Goal: Task Accomplishment & Management: Use online tool/utility

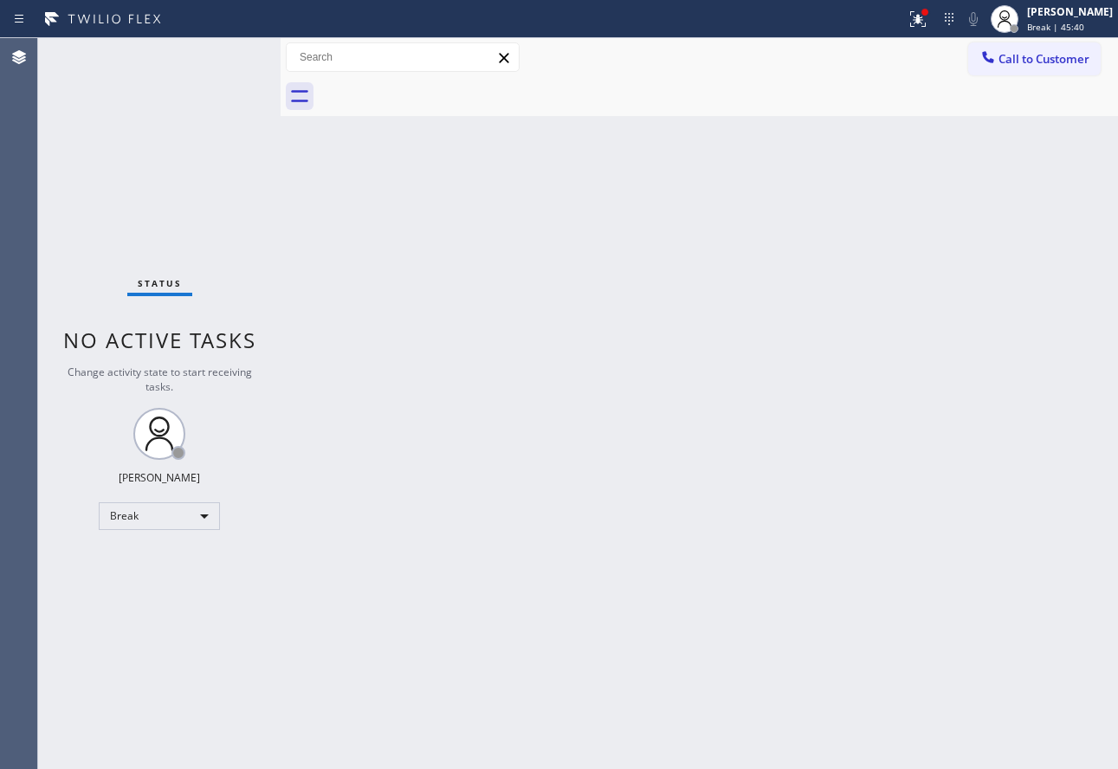
click at [931, 289] on div "Back to Dashboard Change Sender ID Customers Technicians Select a contact Outbo…" at bounding box center [698, 403] width 837 height 731
click at [937, 16] on div at bounding box center [918, 19] width 38 height 21
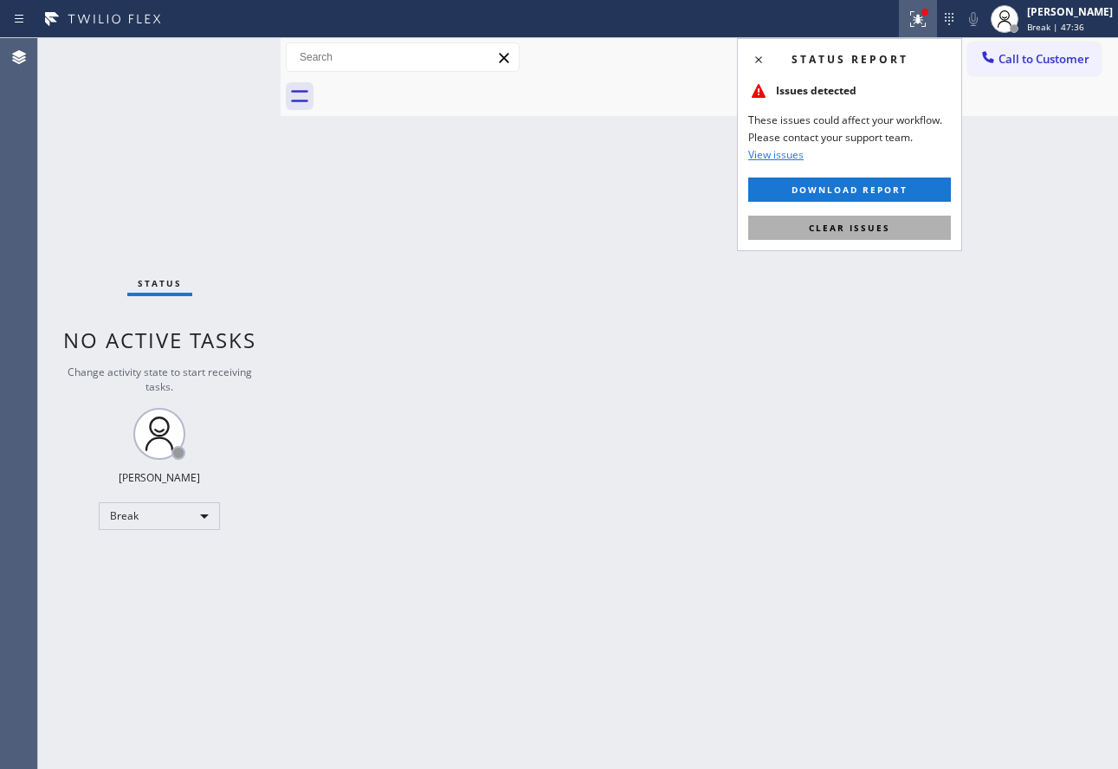
click at [860, 231] on span "Clear issues" at bounding box center [849, 228] width 81 height 12
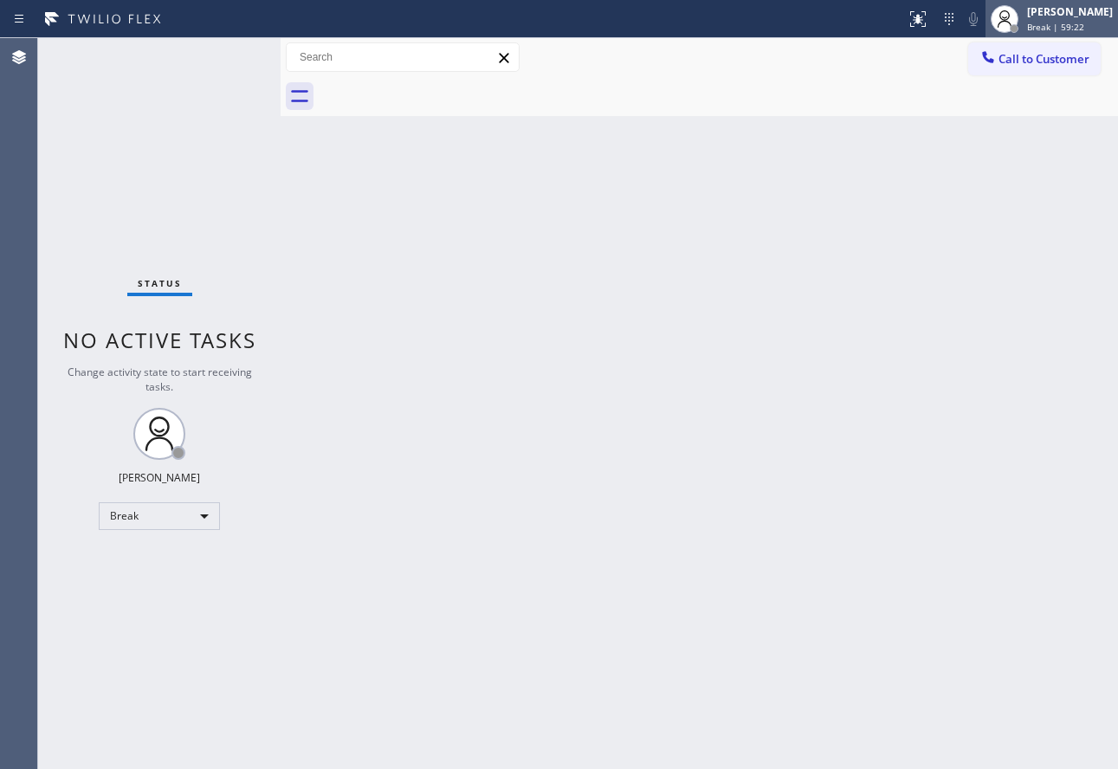
click at [1055, 25] on span "Break | 59:22" at bounding box center [1055, 27] width 57 height 12
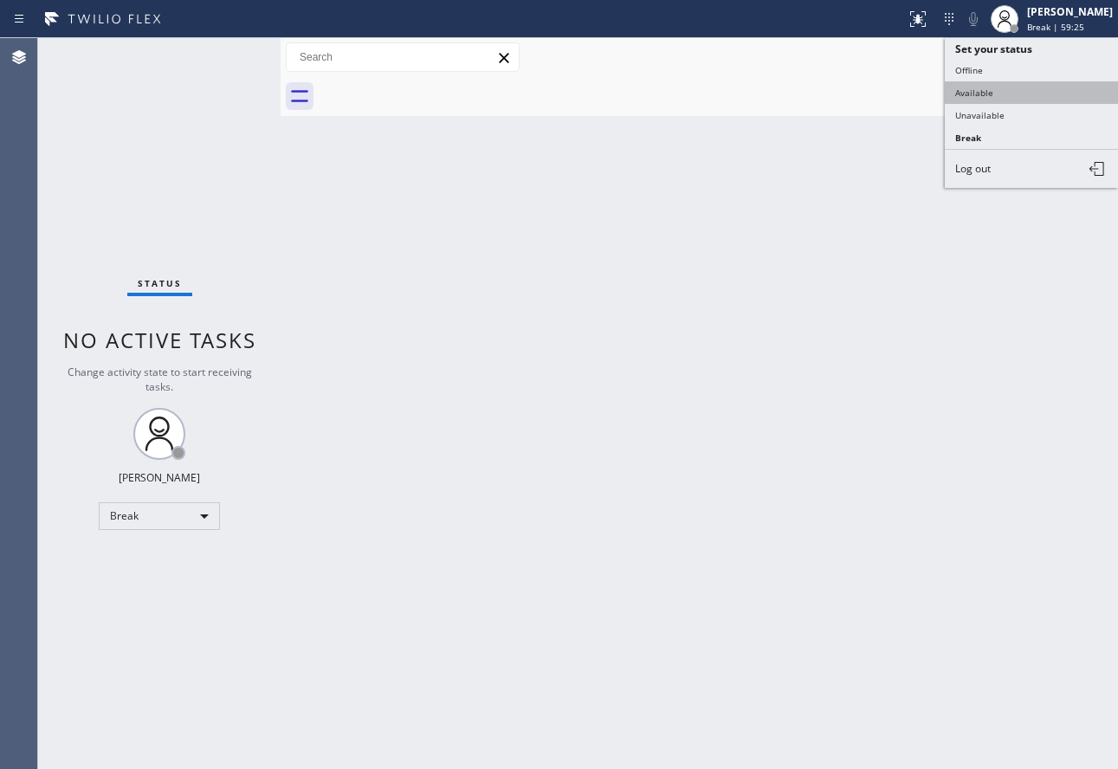
click at [1013, 86] on button "Available" at bounding box center [1030, 92] width 173 height 23
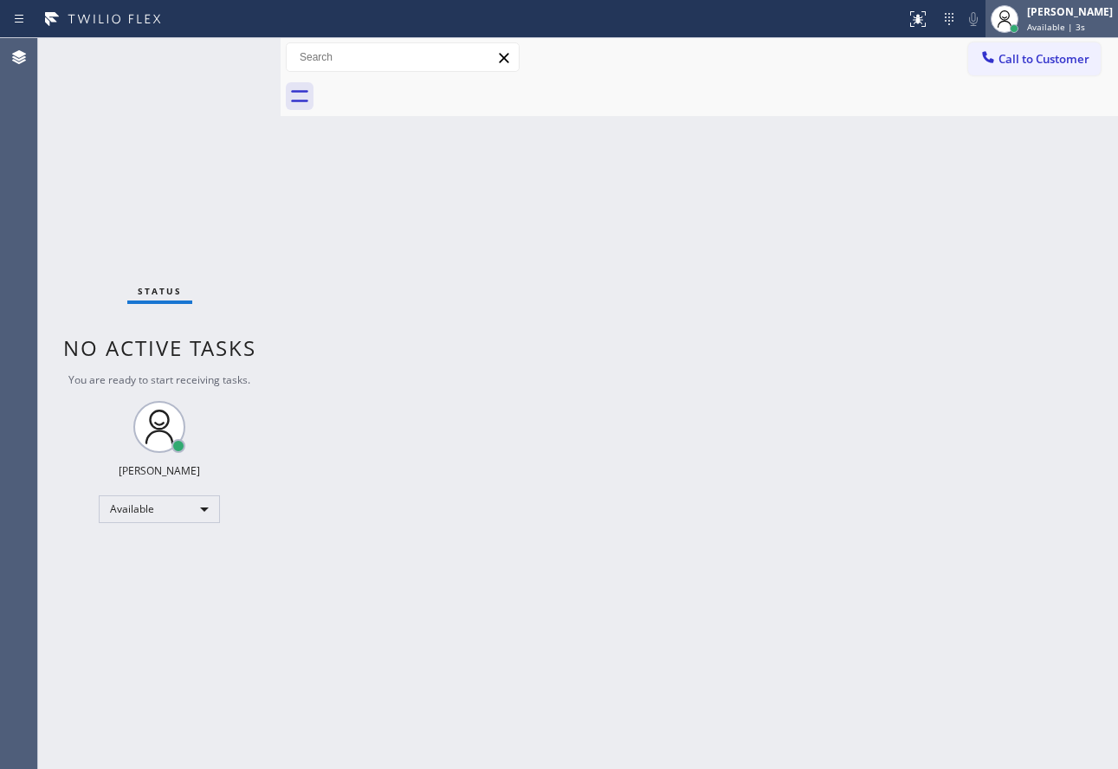
click at [1053, 16] on div "[PERSON_NAME]" at bounding box center [1070, 11] width 86 height 15
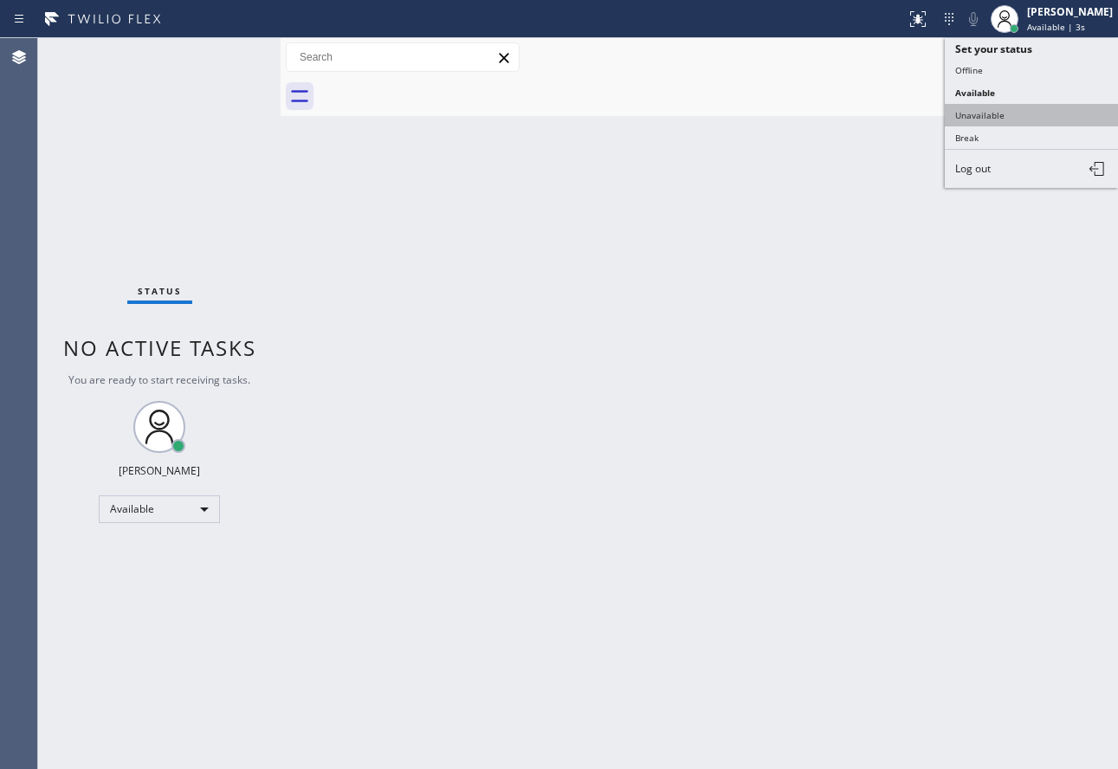
click at [1002, 109] on button "Unavailable" at bounding box center [1030, 115] width 173 height 23
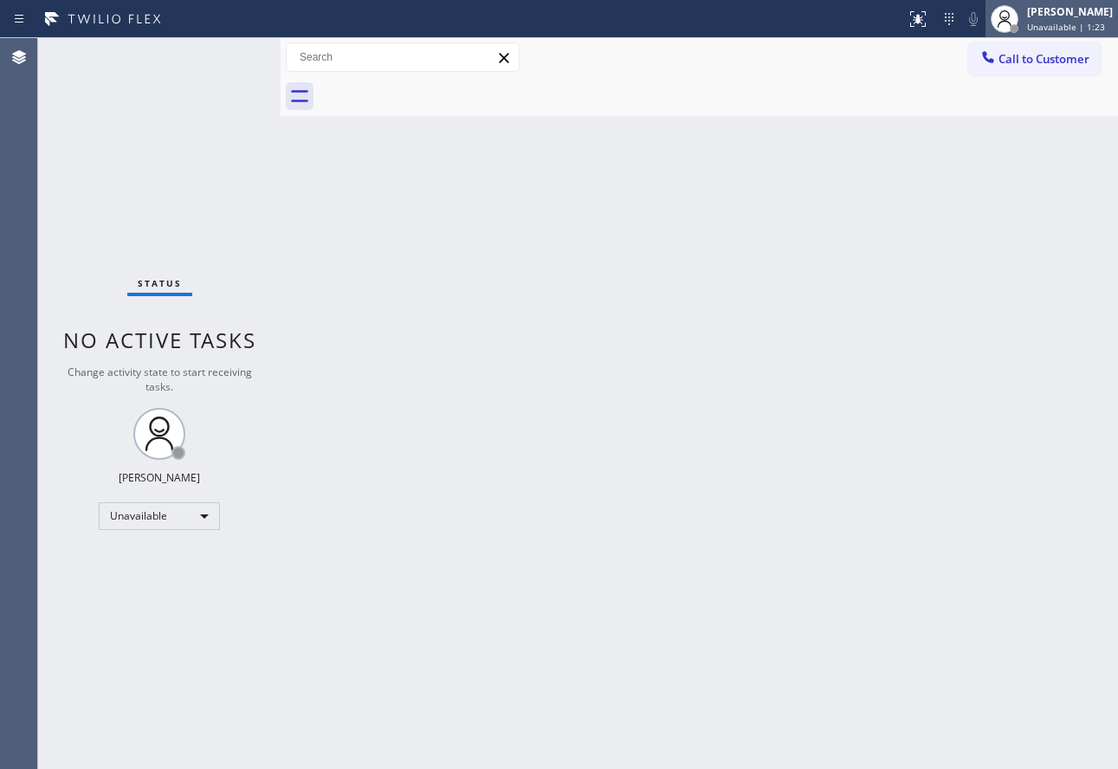
click at [1043, 9] on div "[PERSON_NAME]" at bounding box center [1070, 11] width 86 height 15
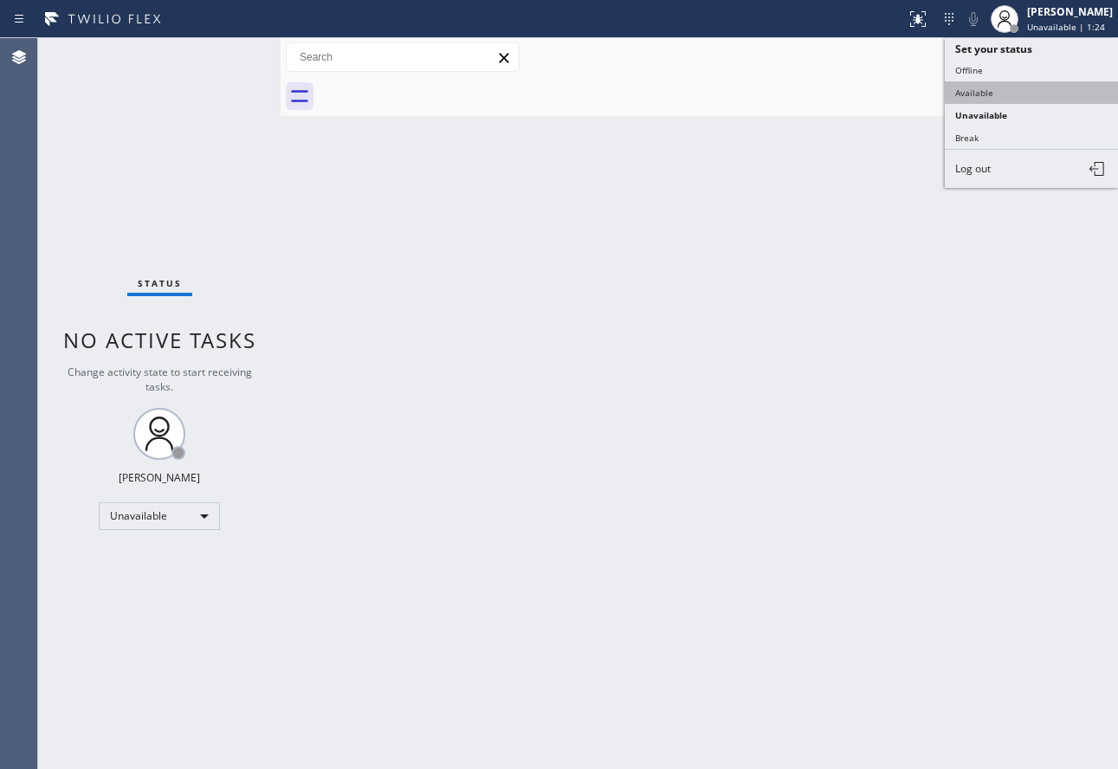
click at [980, 93] on button "Available" at bounding box center [1030, 92] width 173 height 23
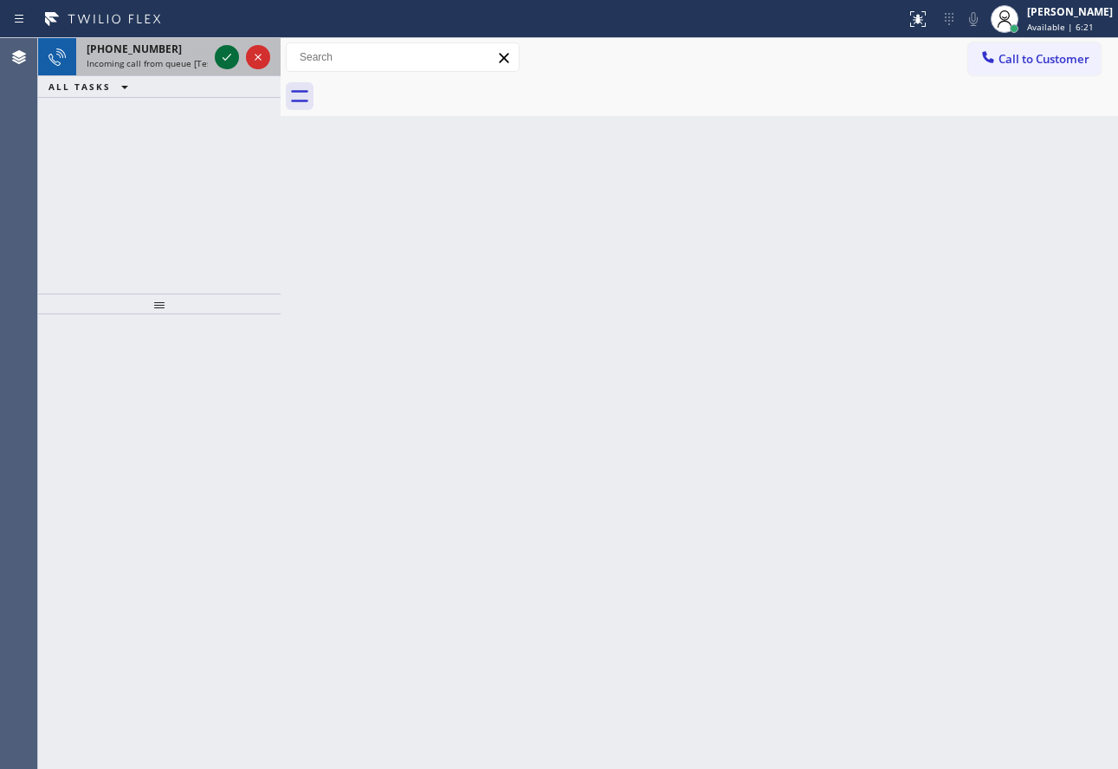
click at [224, 64] on icon at bounding box center [226, 57] width 21 height 21
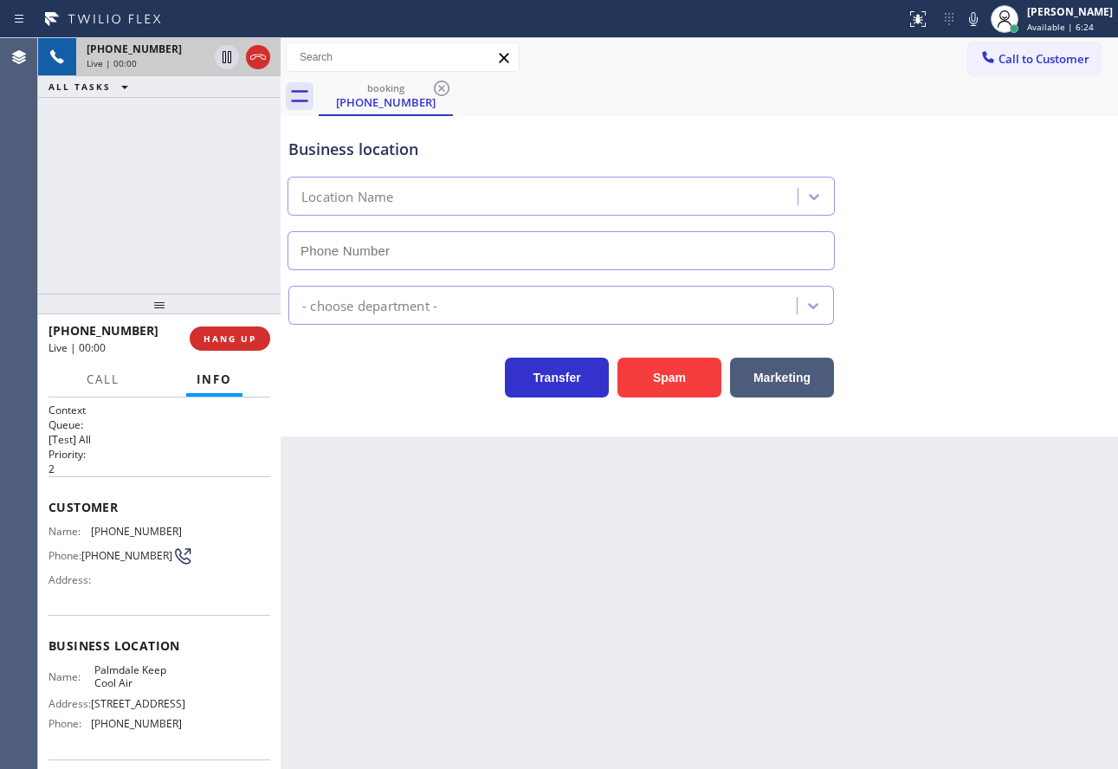
type input "(661) 777-9011"
click at [983, 13] on icon at bounding box center [973, 19] width 21 height 21
click at [332, 392] on div "Transfer Spam Marketing" at bounding box center [561, 373] width 552 height 48
click at [245, 345] on button "HANG UP" at bounding box center [230, 338] width 81 height 24
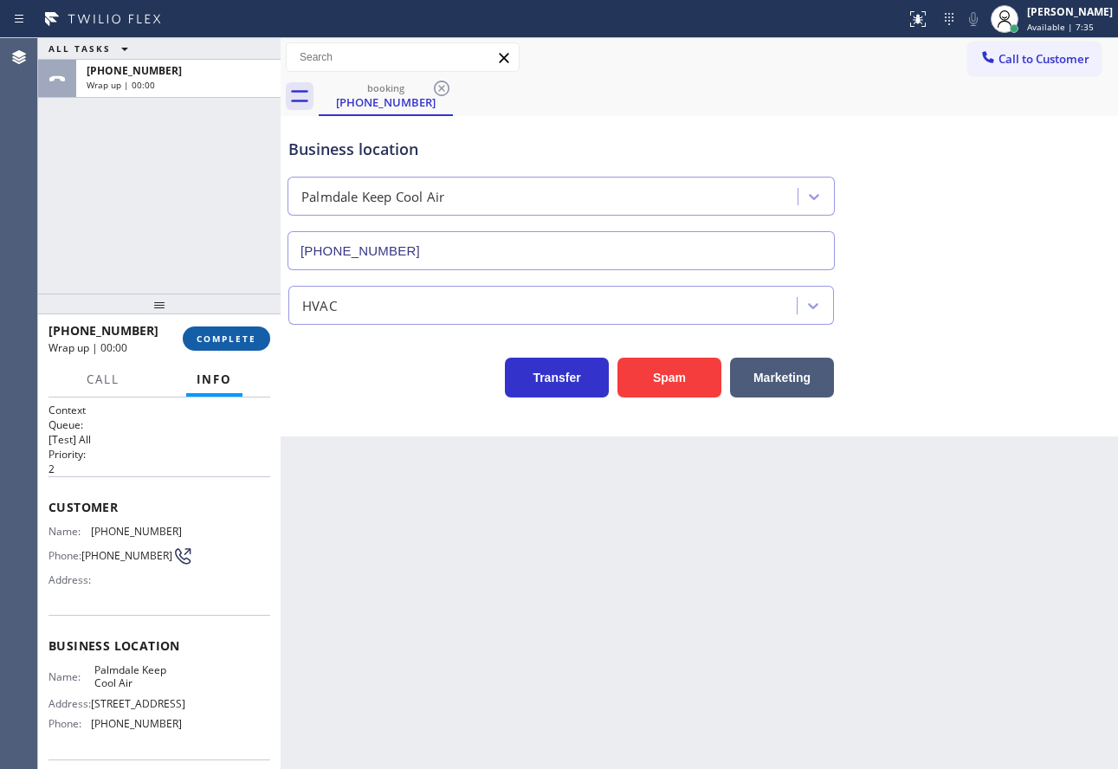
click at [229, 333] on span "COMPLETE" at bounding box center [227, 338] width 60 height 12
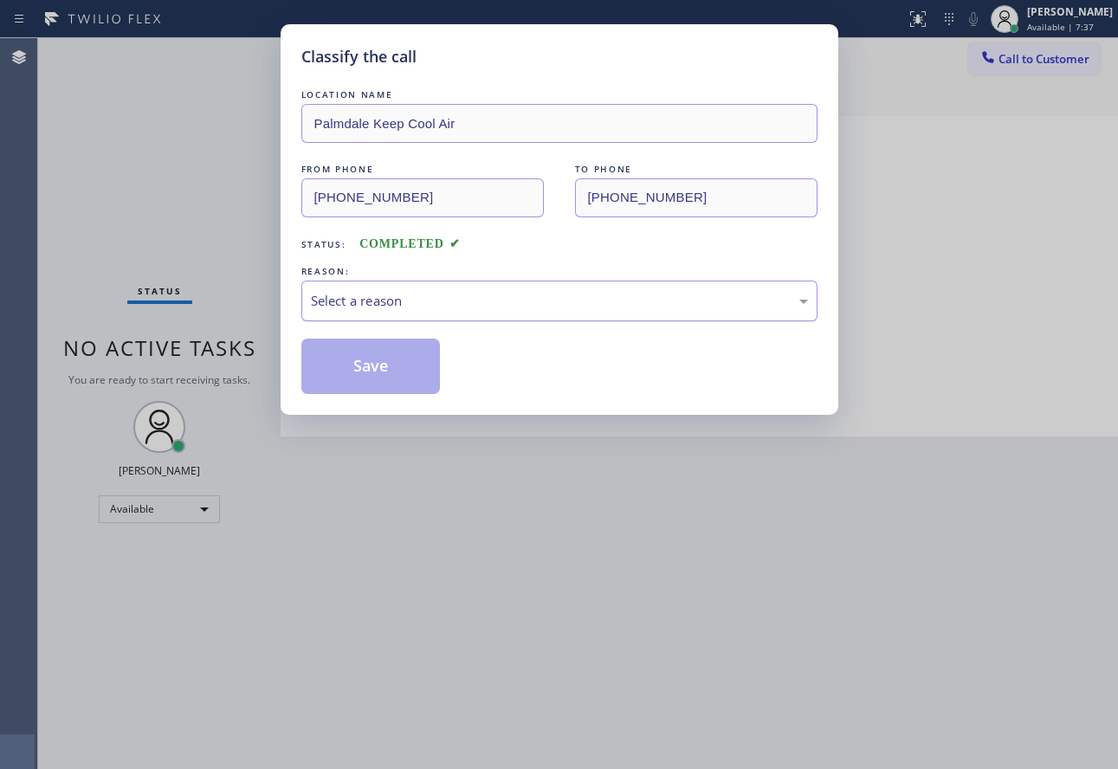
click at [384, 309] on div "Select a reason" at bounding box center [559, 301] width 497 height 20
click at [363, 376] on button "Save" at bounding box center [370, 365] width 139 height 55
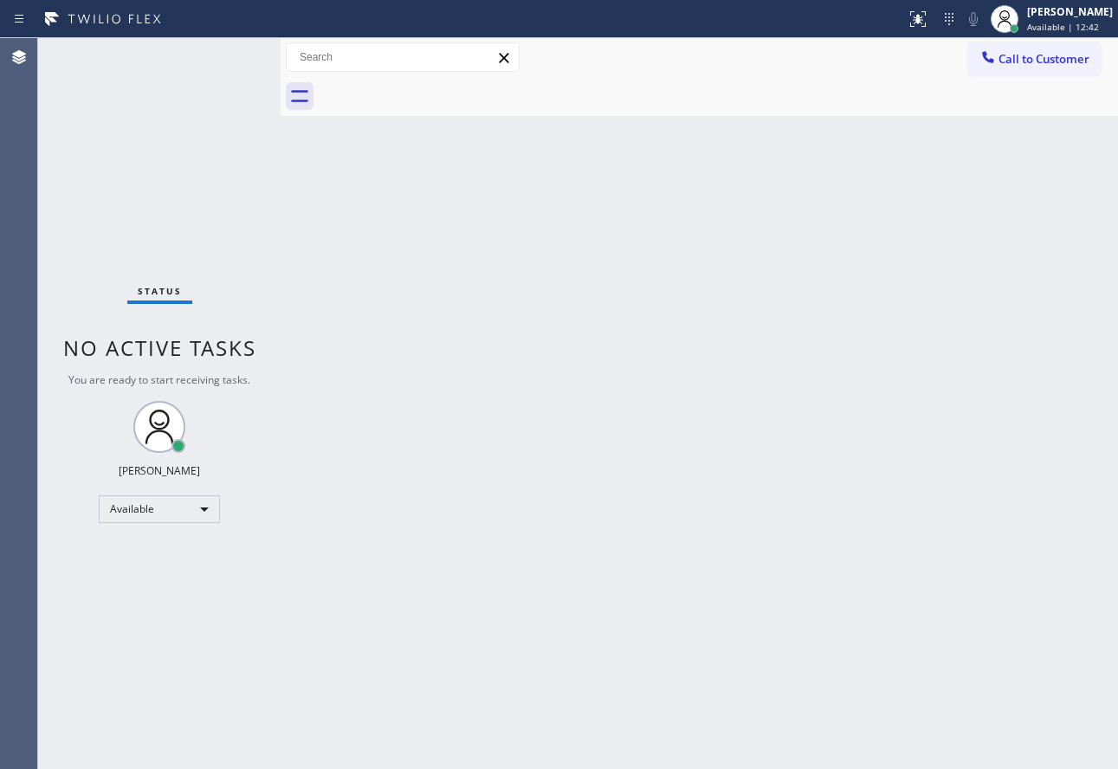
click at [884, 296] on div "Back to Dashboard Change Sender ID Customers Technicians Select a contact Outbo…" at bounding box center [698, 403] width 837 height 731
click at [790, 519] on div "Back to Dashboard Change Sender ID Customers Technicians Select a contact Outbo…" at bounding box center [698, 403] width 837 height 731
click at [654, 580] on div "Back to Dashboard Change Sender ID Customers Technicians Select a contact Outbo…" at bounding box center [698, 403] width 837 height 731
click at [457, 558] on div "Back to Dashboard Change Sender ID Customers Technicians Select a contact Outbo…" at bounding box center [698, 403] width 837 height 731
click at [605, 434] on div "Back to Dashboard Change Sender ID Customers Technicians Select a contact Outbo…" at bounding box center [698, 403] width 837 height 731
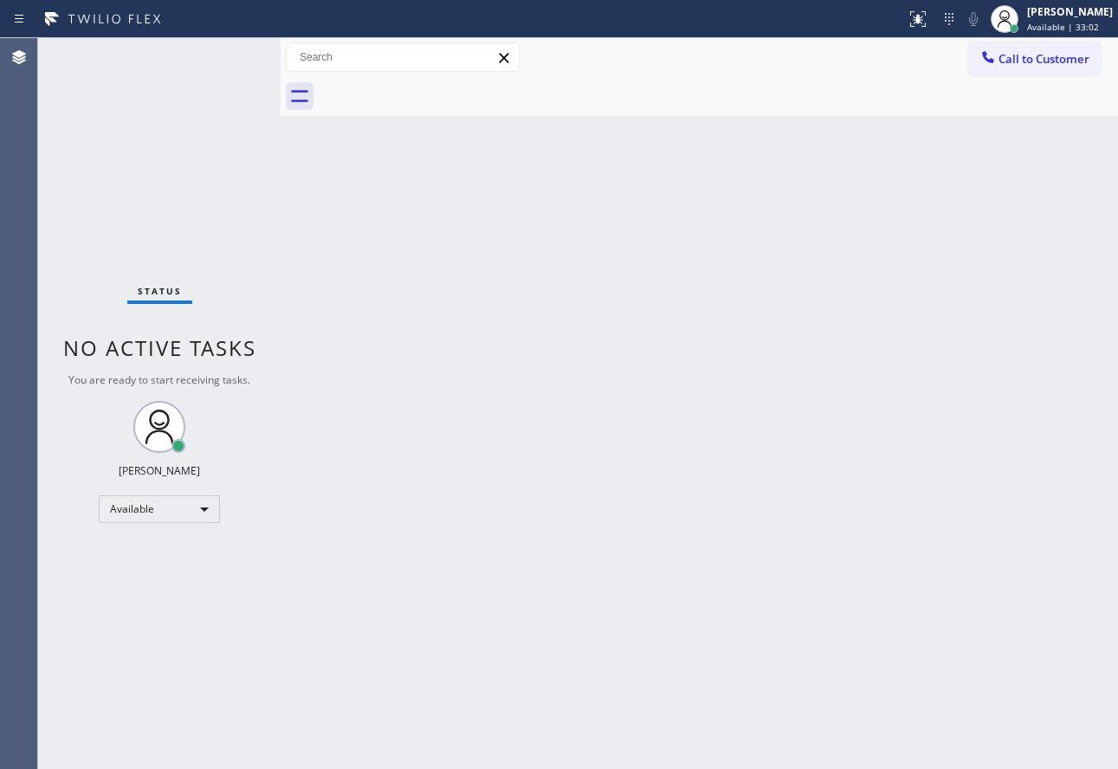
click at [595, 507] on div "Back to Dashboard Change Sender ID Customers Technicians Select a contact Outbo…" at bounding box center [698, 403] width 837 height 731
click at [596, 364] on div "Back to Dashboard Change Sender ID Customers Technicians Select a contact Outbo…" at bounding box center [698, 403] width 837 height 731
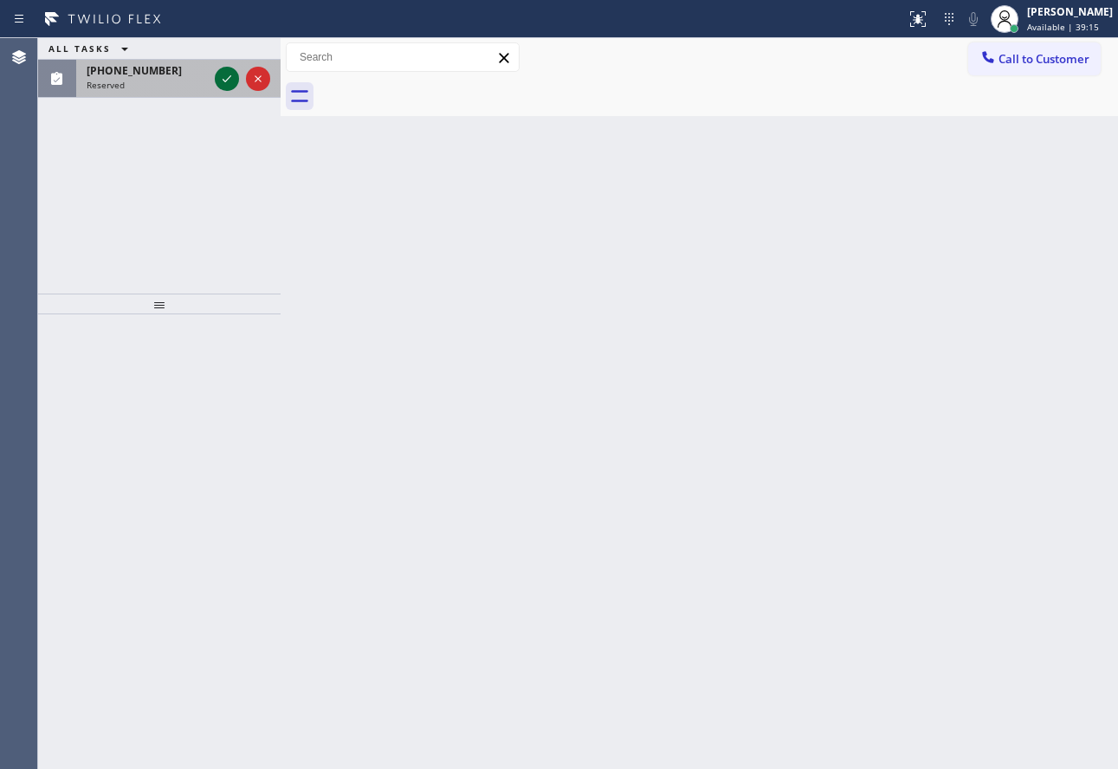
click at [226, 77] on icon at bounding box center [226, 78] width 21 height 21
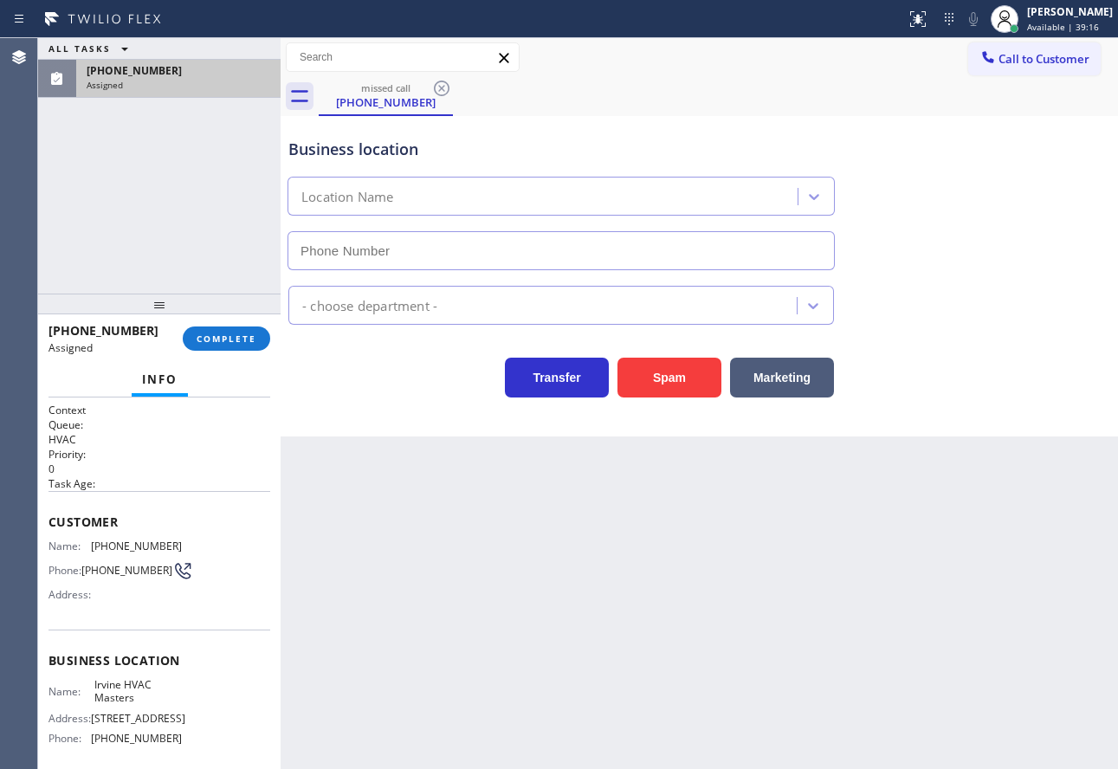
type input "(949) 354-5481"
click at [253, 346] on button "COMPLETE" at bounding box center [226, 338] width 87 height 24
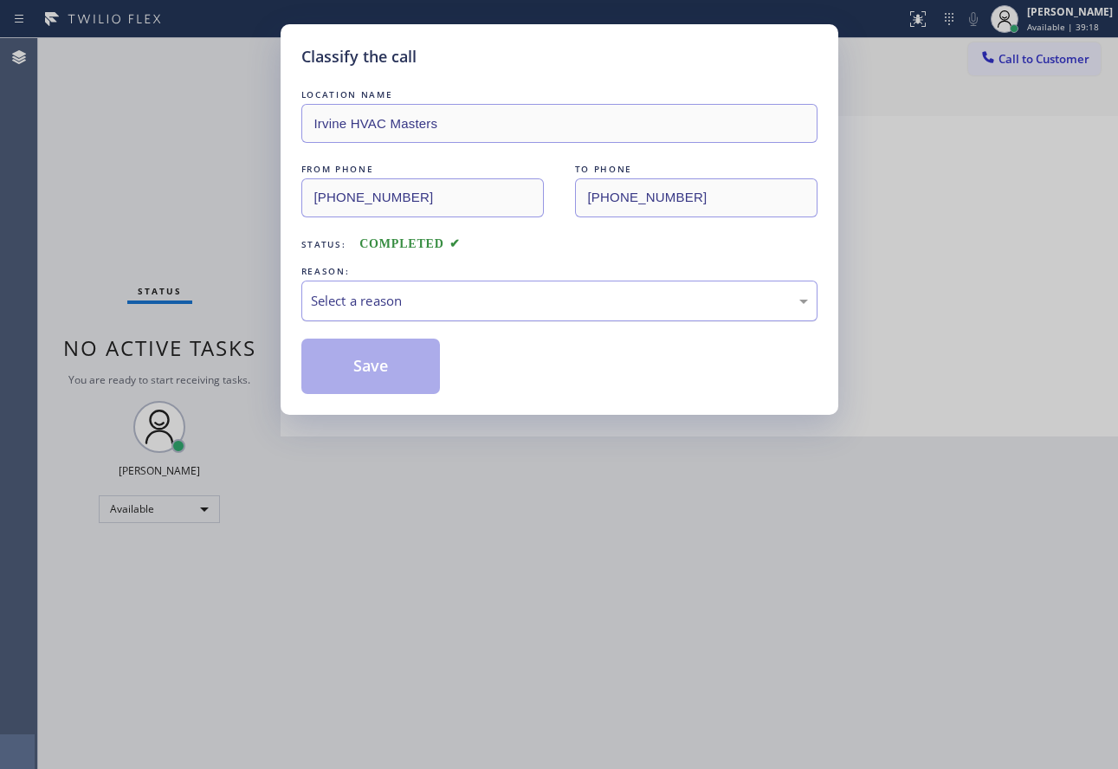
click at [421, 288] on div "Select a reason" at bounding box center [559, 300] width 516 height 41
click at [392, 377] on button "Save" at bounding box center [370, 365] width 139 height 55
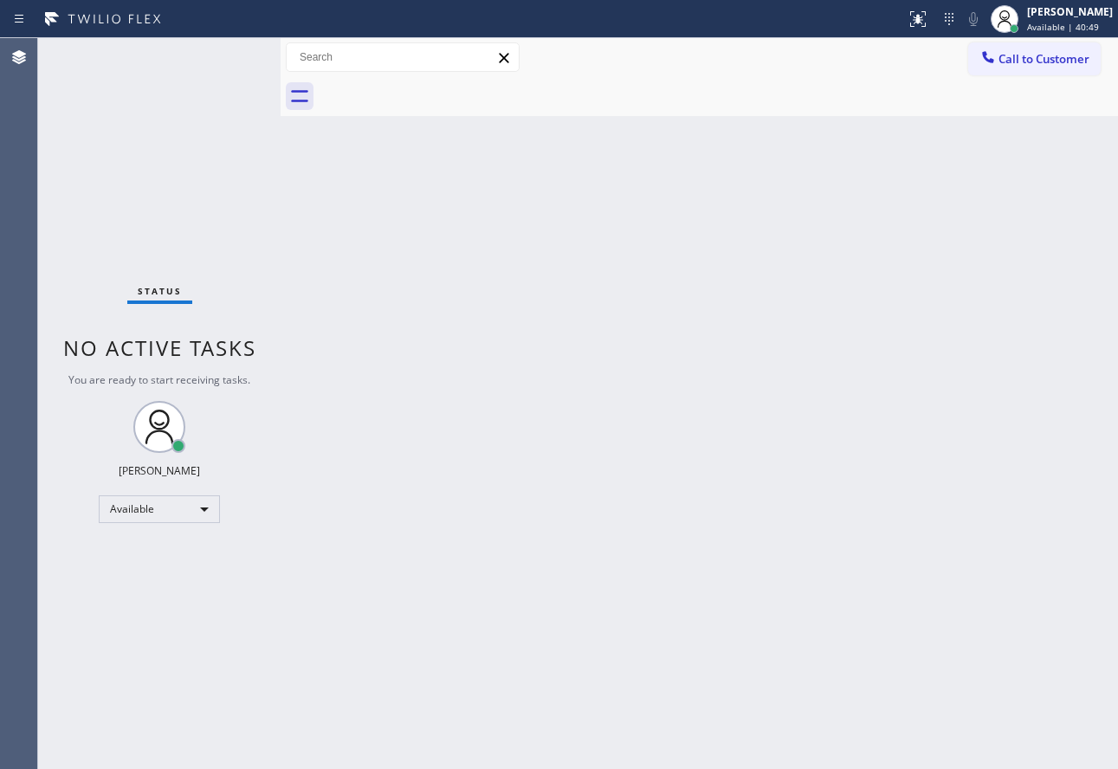
click at [699, 389] on div "Back to Dashboard Change Sender ID Customers Technicians Select a contact Outbo…" at bounding box center [698, 403] width 837 height 731
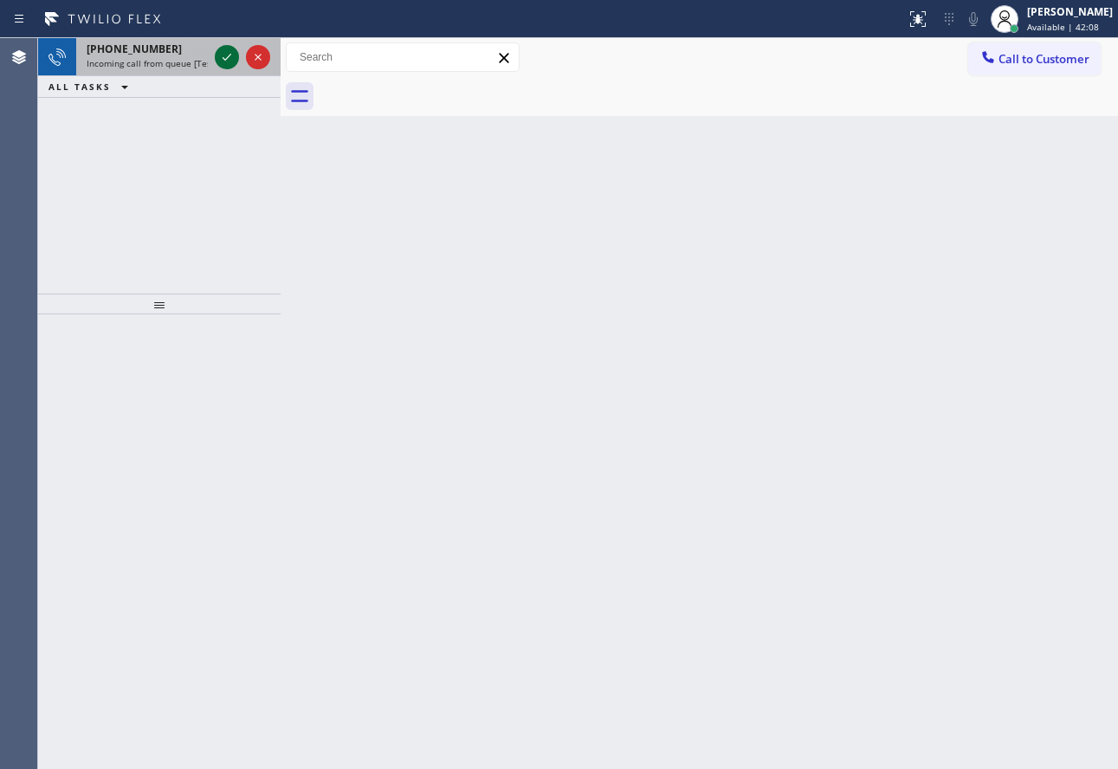
click at [227, 61] on icon at bounding box center [226, 57] width 21 height 21
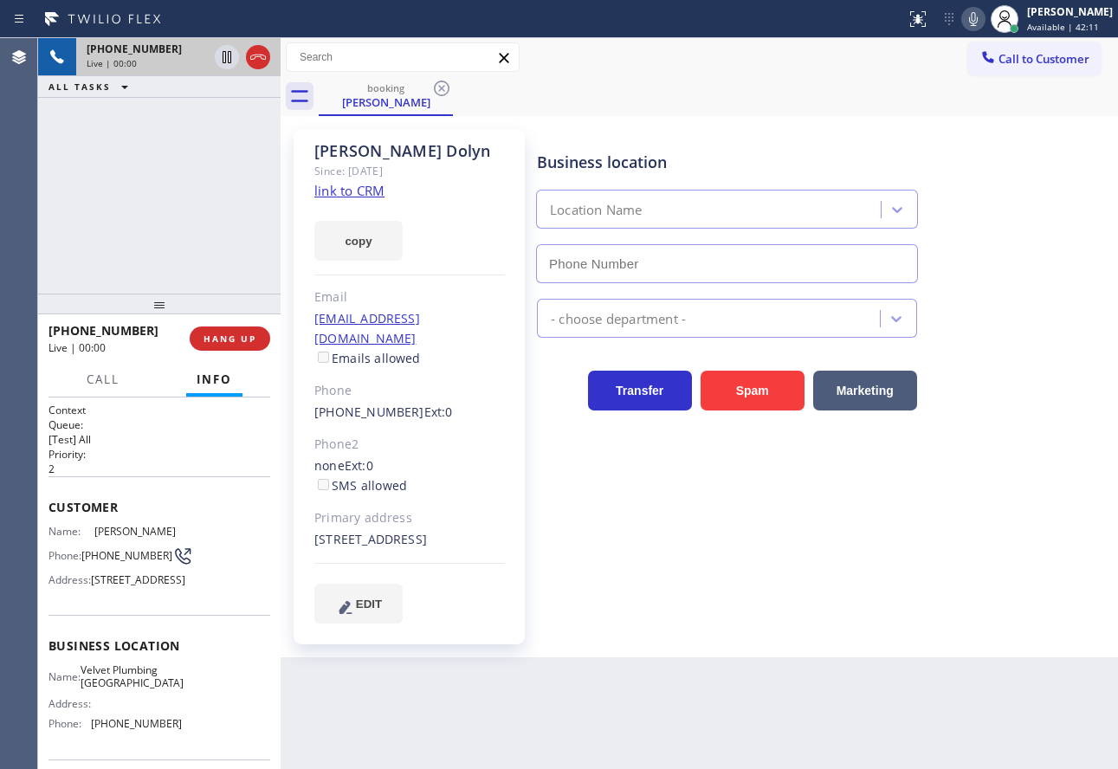
type input "(323) 746-8035"
click at [351, 194] on link "link to CRM" at bounding box center [349, 190] width 70 height 17
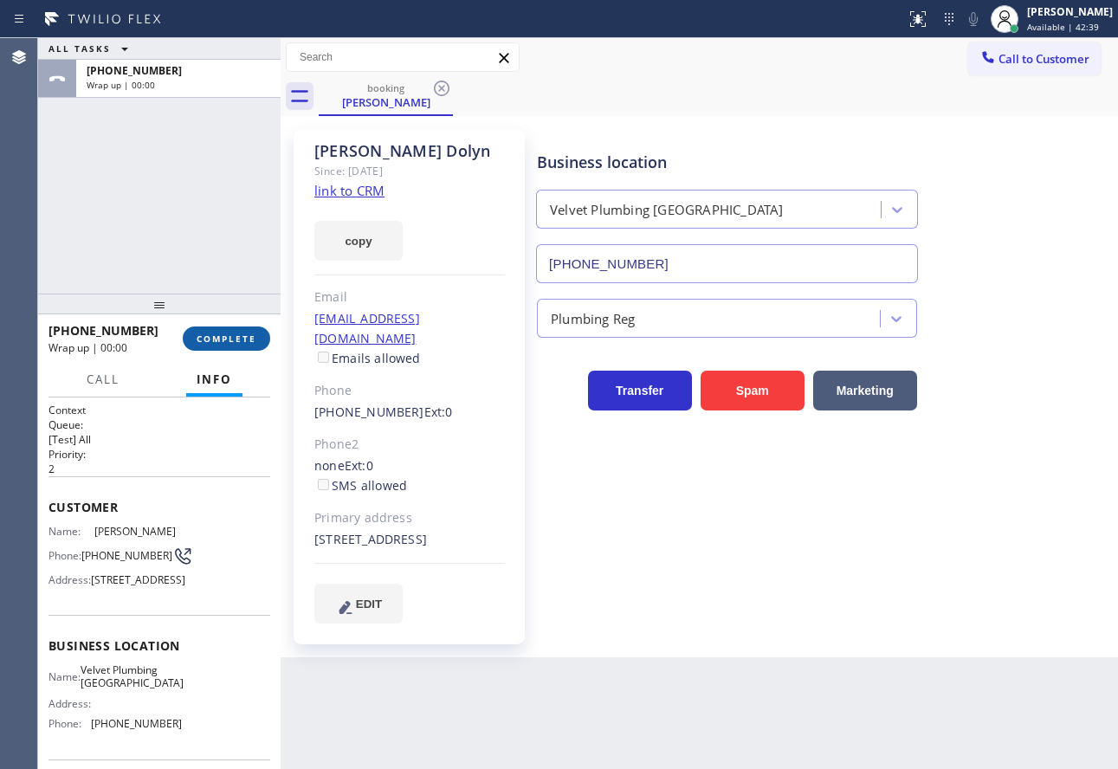
click at [242, 338] on span "COMPLETE" at bounding box center [227, 338] width 60 height 12
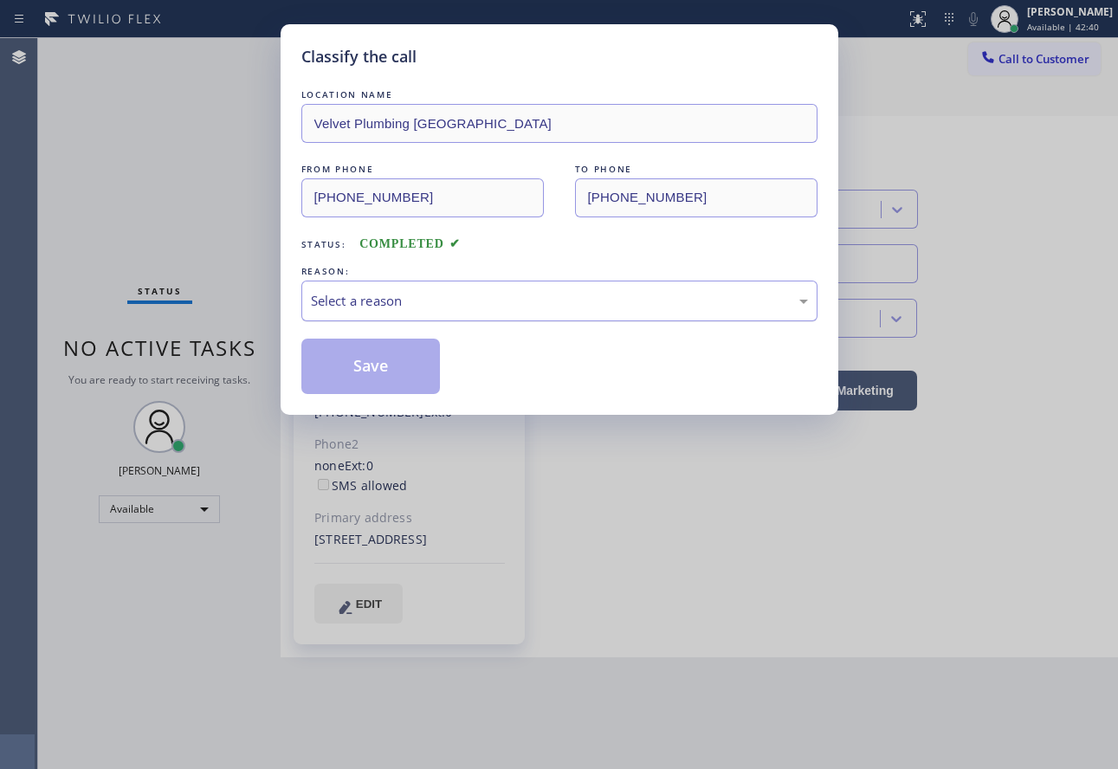
click at [381, 306] on div "Select a reason" at bounding box center [559, 301] width 497 height 20
click at [373, 364] on button "Save" at bounding box center [370, 365] width 139 height 55
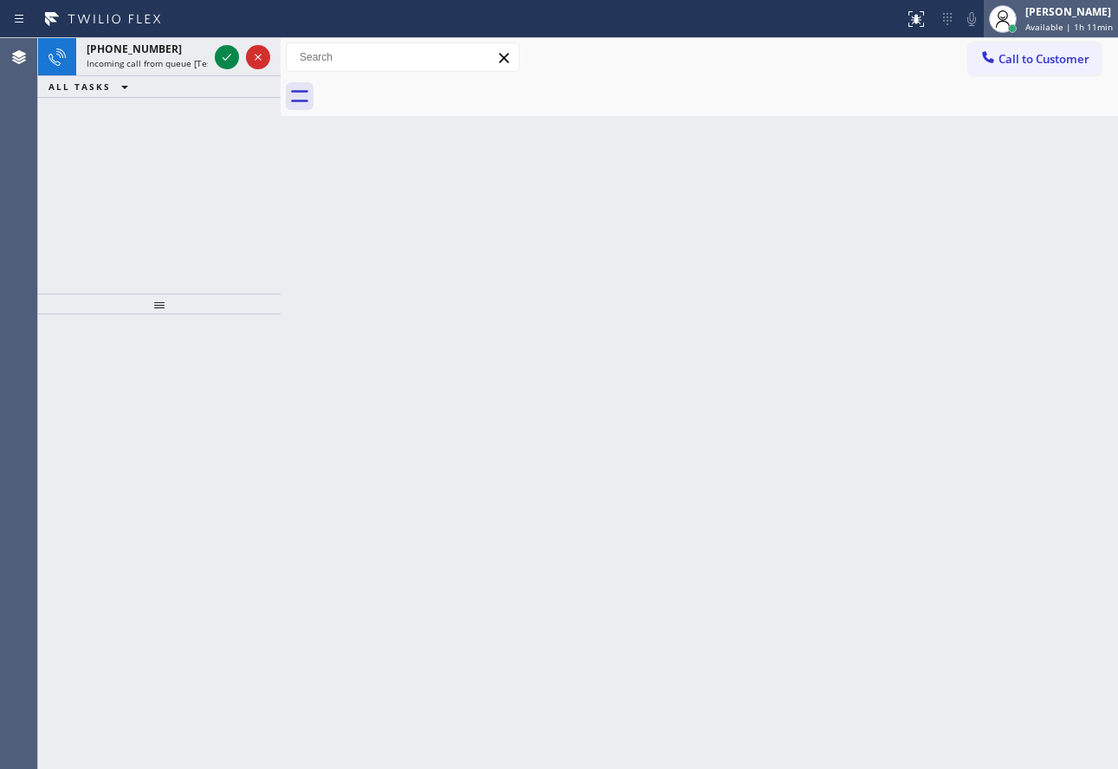
click at [1067, 23] on span "Available | 1h 11min" at bounding box center [1068, 27] width 87 height 12
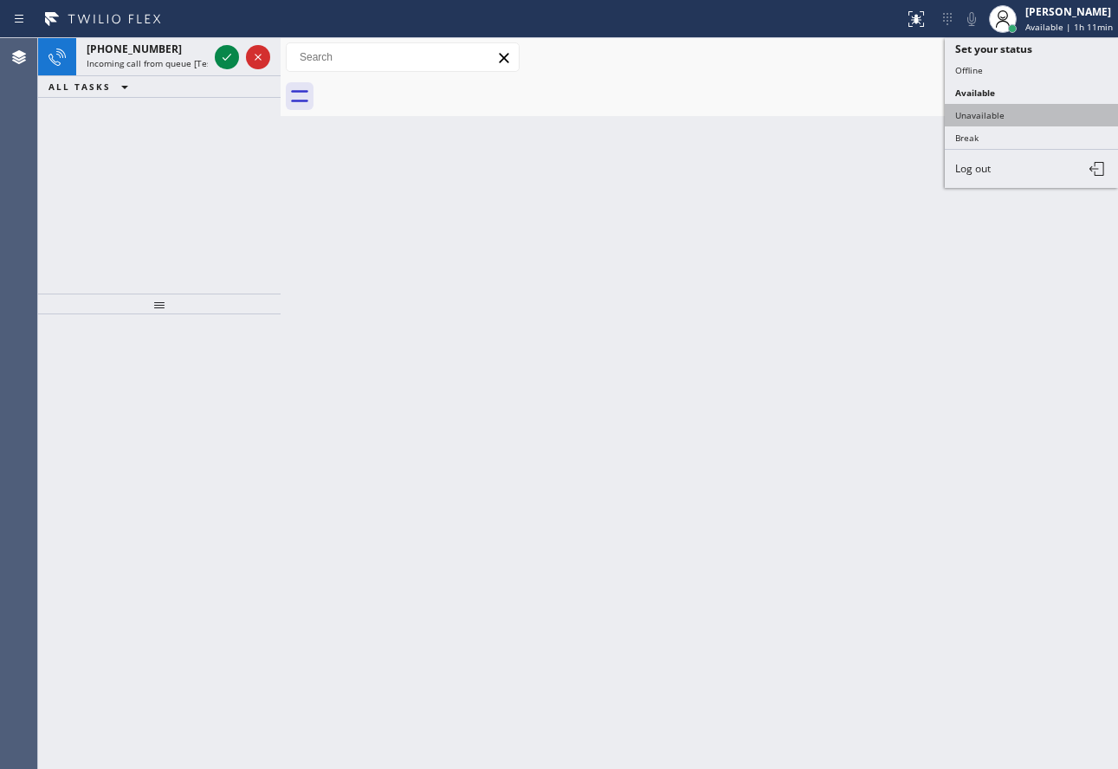
click at [991, 117] on button "Unavailable" at bounding box center [1030, 115] width 173 height 23
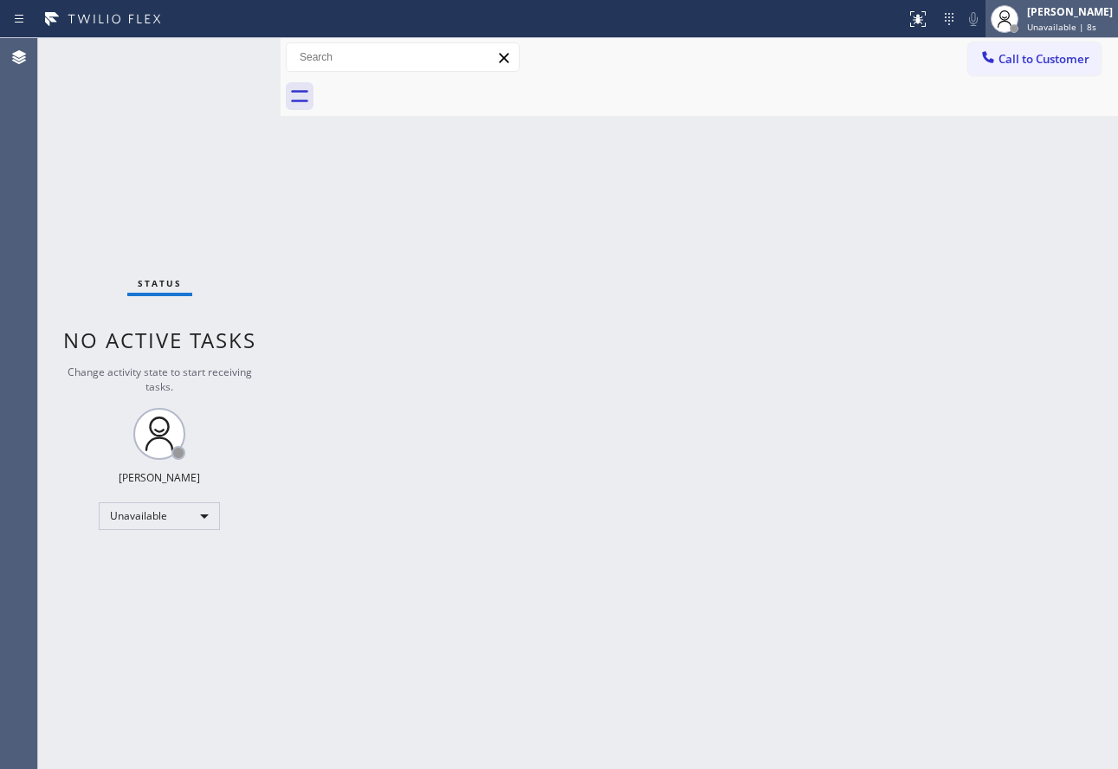
click at [1067, 29] on span "Unavailable | 8s" at bounding box center [1061, 27] width 69 height 12
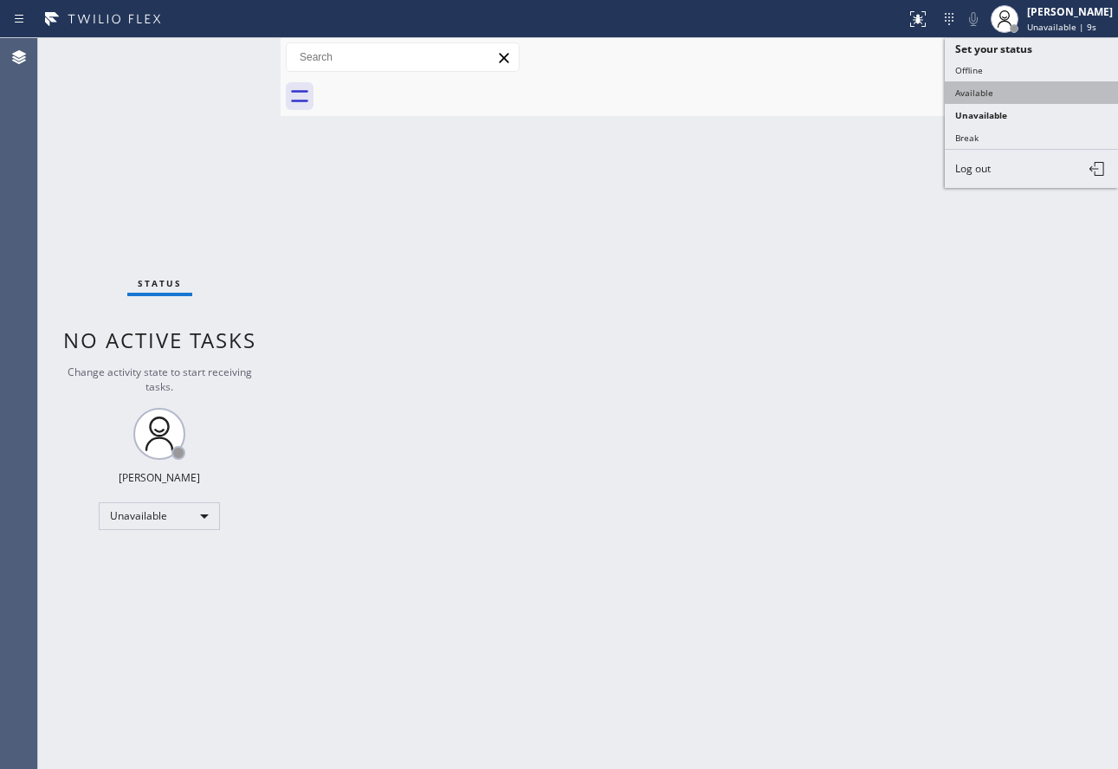
click at [976, 93] on button "Available" at bounding box center [1030, 92] width 173 height 23
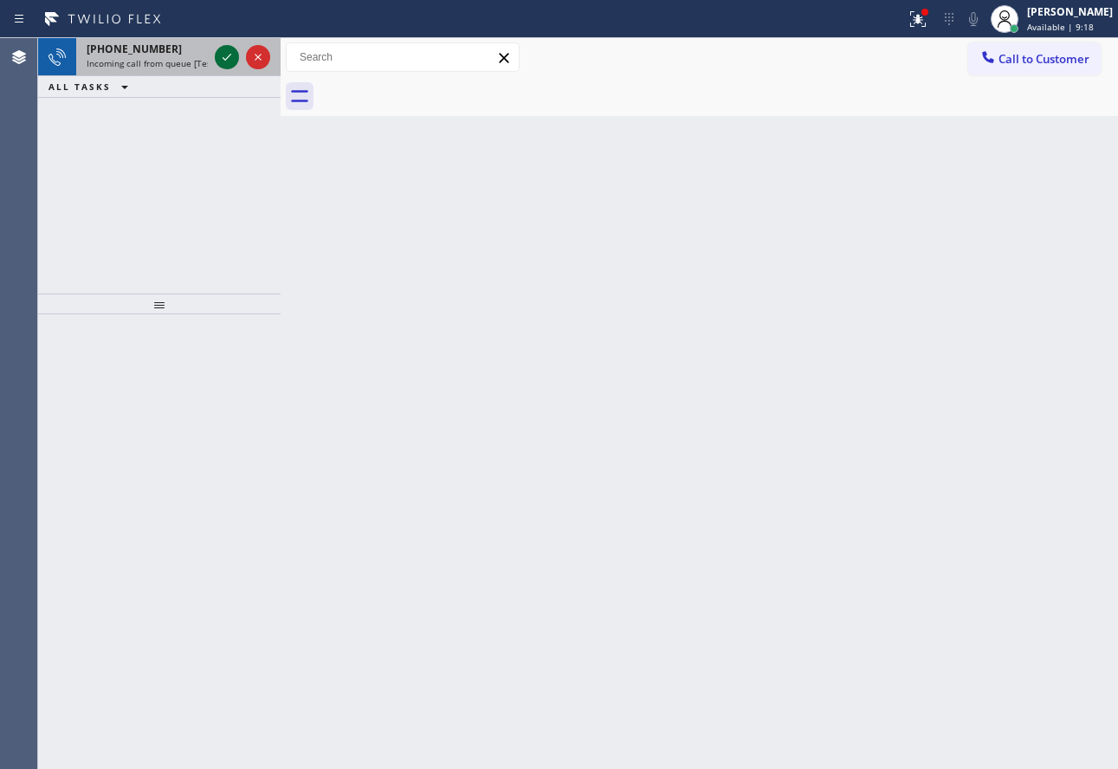
click at [230, 58] on icon at bounding box center [226, 57] width 21 height 21
click at [229, 59] on icon at bounding box center [226, 57] width 21 height 21
click at [222, 61] on icon at bounding box center [226, 57] width 21 height 21
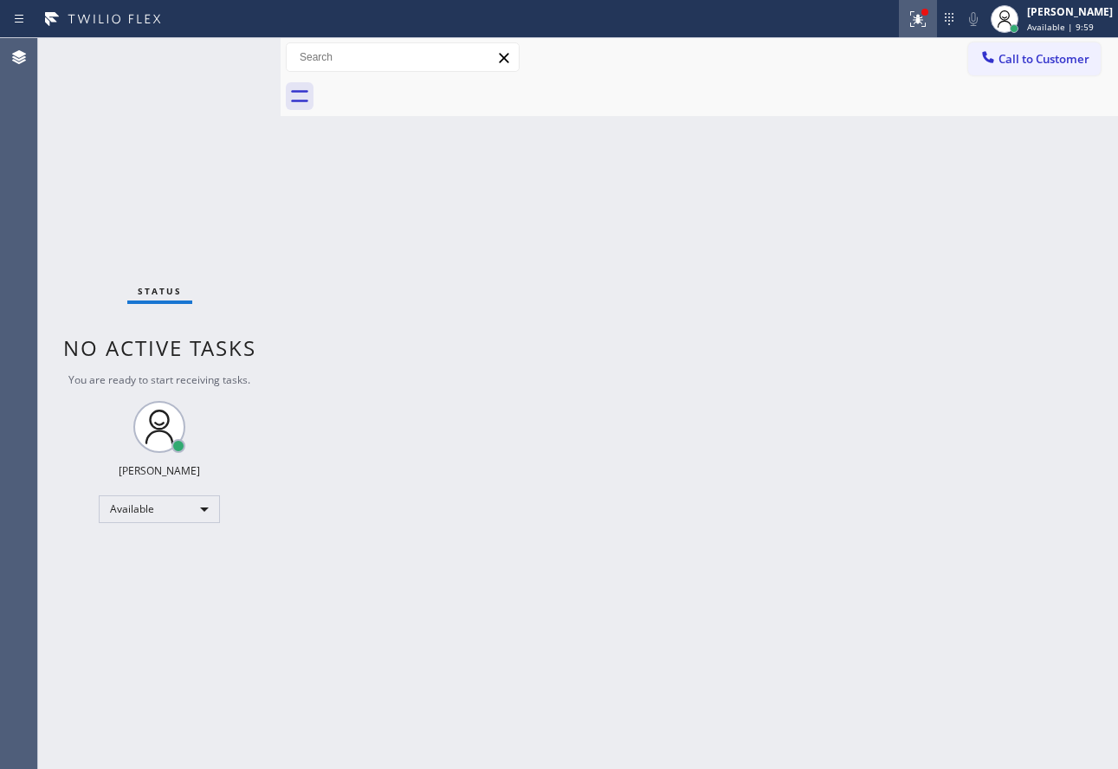
click at [937, 30] on button at bounding box center [918, 19] width 38 height 38
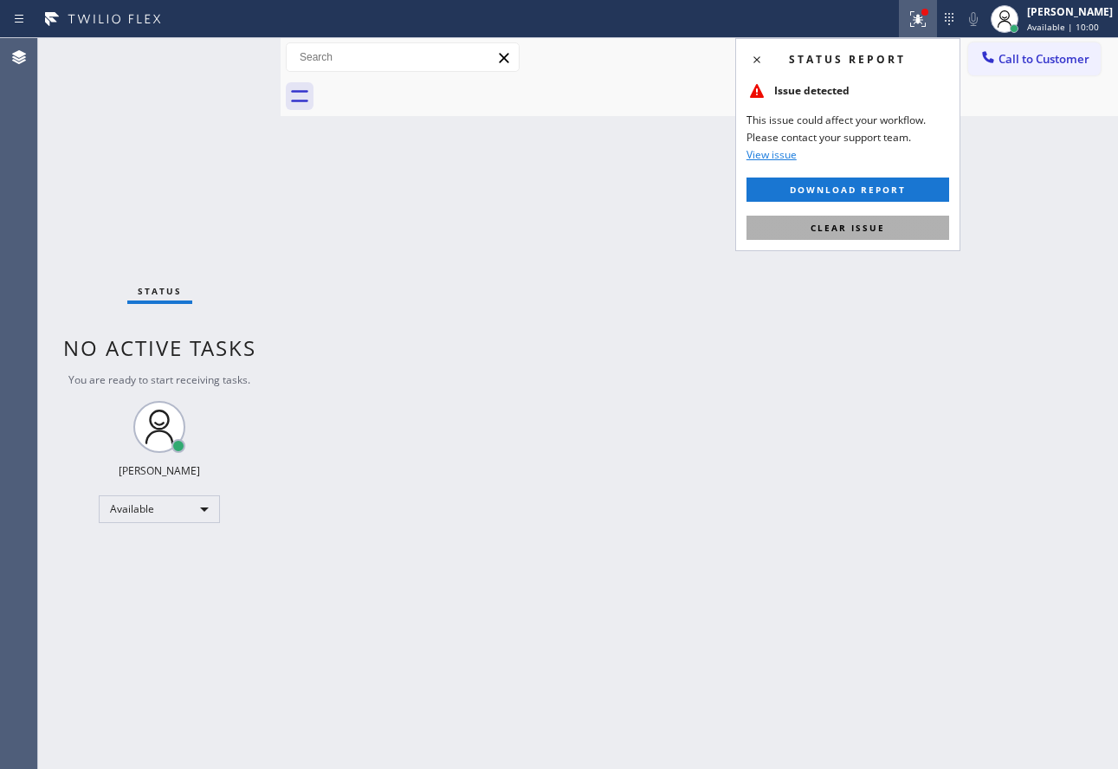
click at [863, 232] on span "Clear issue" at bounding box center [847, 228] width 74 height 12
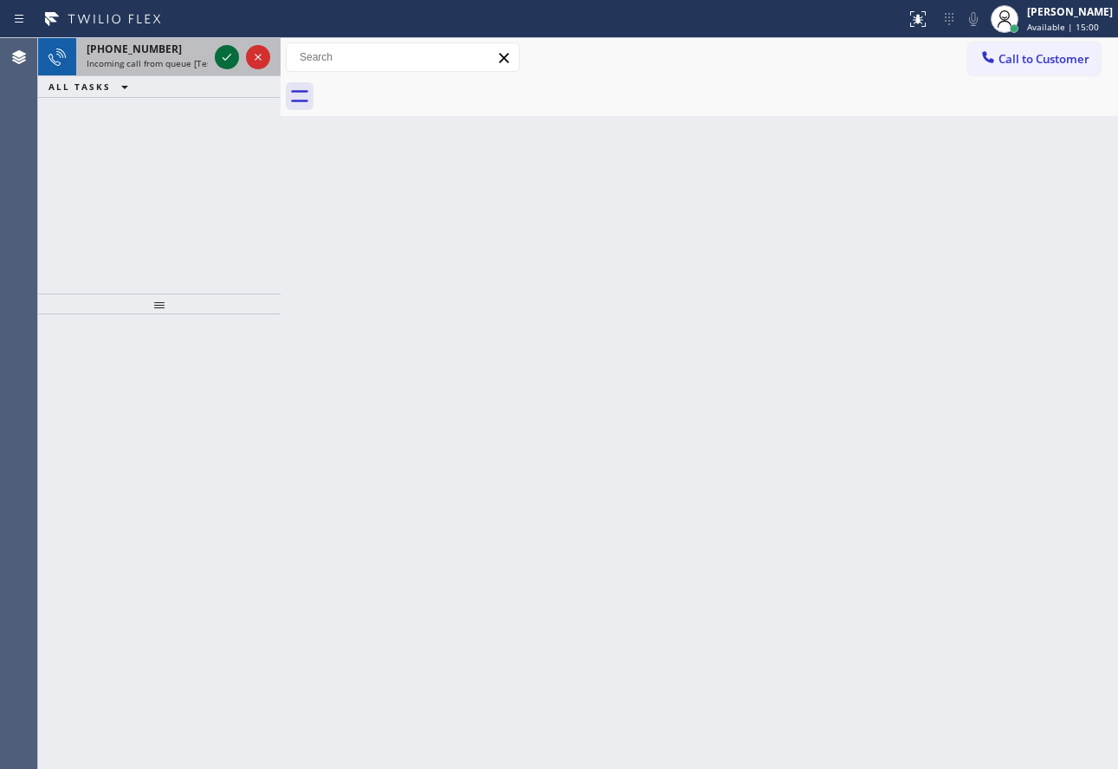
click at [222, 55] on icon at bounding box center [226, 57] width 21 height 21
click at [226, 60] on icon at bounding box center [226, 57] width 9 height 7
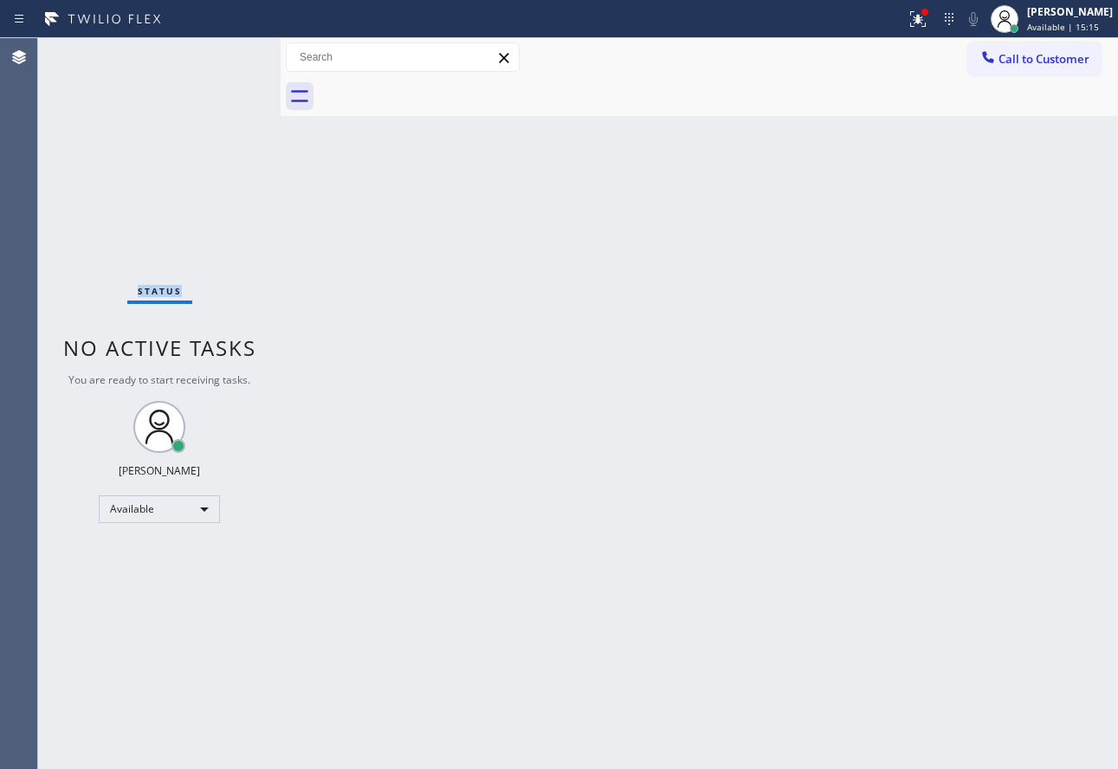
click at [226, 60] on div "Status No active tasks You are ready to start receiving tasks. John Tindoc Avai…" at bounding box center [159, 403] width 242 height 731
click at [722, 583] on div "Back to Dashboard Change Sender ID Customers Technicians Select a contact Outbo…" at bounding box center [698, 403] width 837 height 731
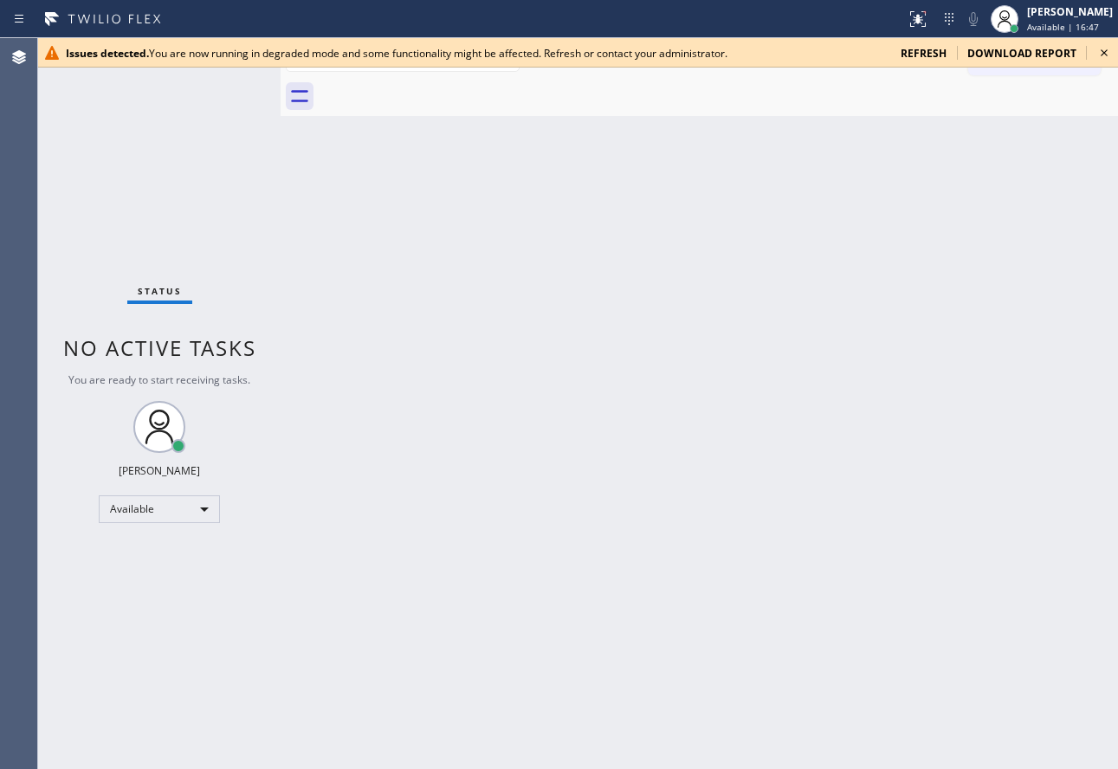
click at [929, 55] on span "refresh" at bounding box center [923, 53] width 46 height 15
click at [531, 365] on div "Back to Dashboard Change Sender ID Customers Technicians Select a contact Outbo…" at bounding box center [698, 403] width 837 height 731
click at [929, 59] on span "refresh" at bounding box center [923, 53] width 46 height 15
drag, startPoint x: 471, startPoint y: 163, endPoint x: 736, endPoint y: 108, distance: 270.4
click at [472, 163] on div "Back to Dashboard Change Sender ID Customers Technicians Select a contact Outbo…" at bounding box center [698, 403] width 837 height 731
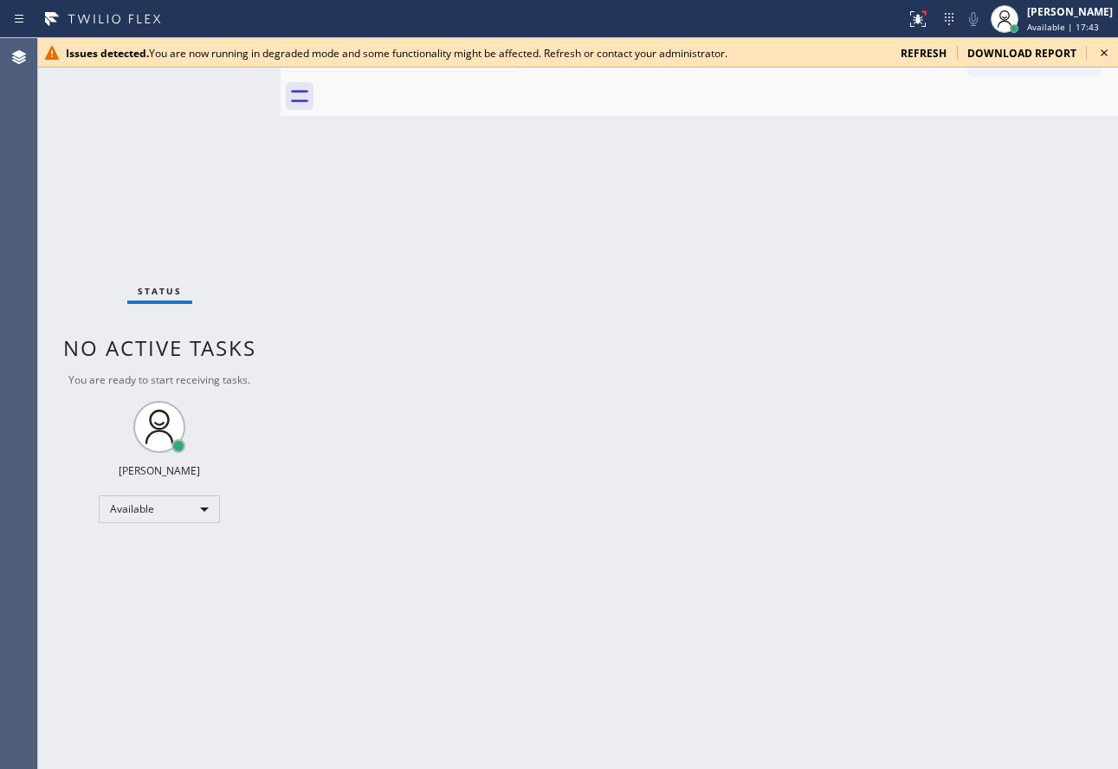
click at [1107, 54] on icon at bounding box center [1103, 52] width 21 height 21
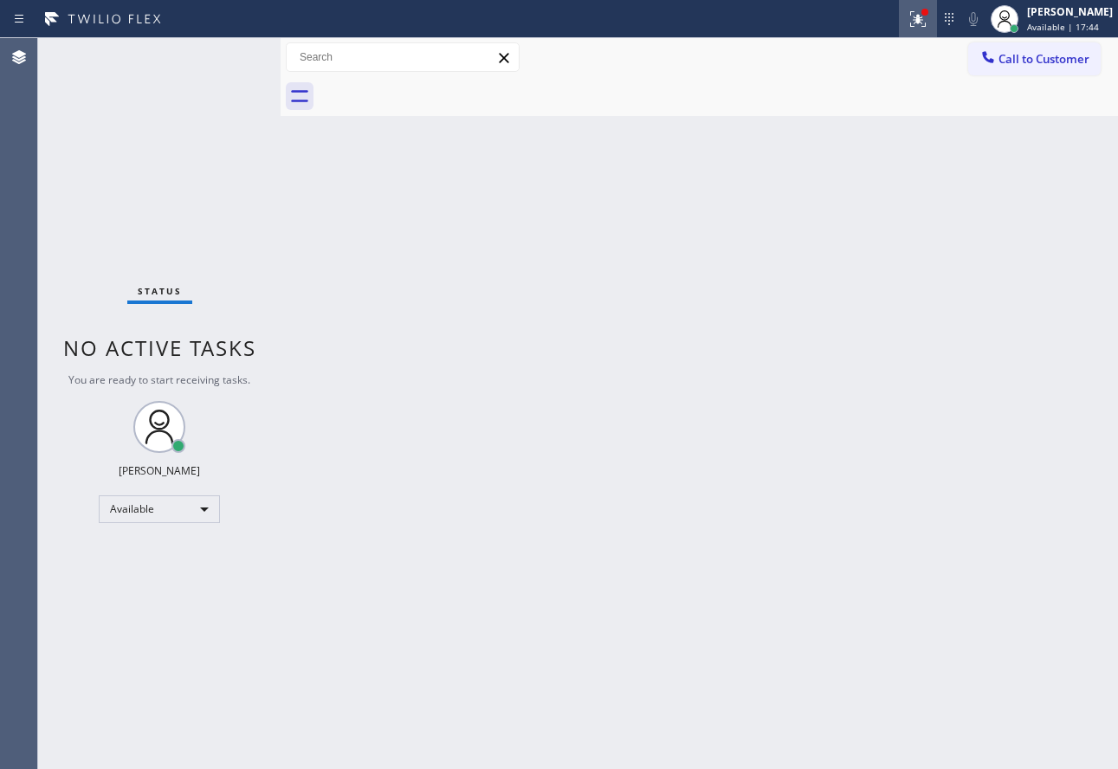
click at [928, 15] on icon at bounding box center [917, 19] width 21 height 21
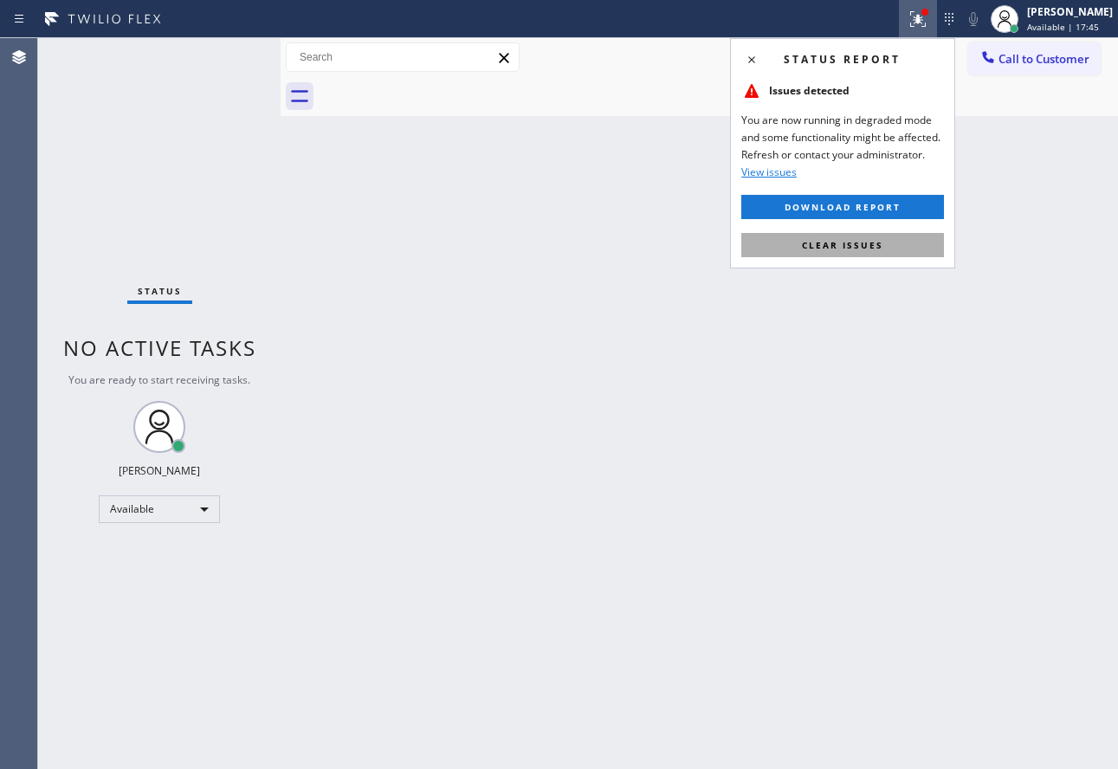
click at [846, 252] on button "Clear issues" at bounding box center [842, 245] width 203 height 24
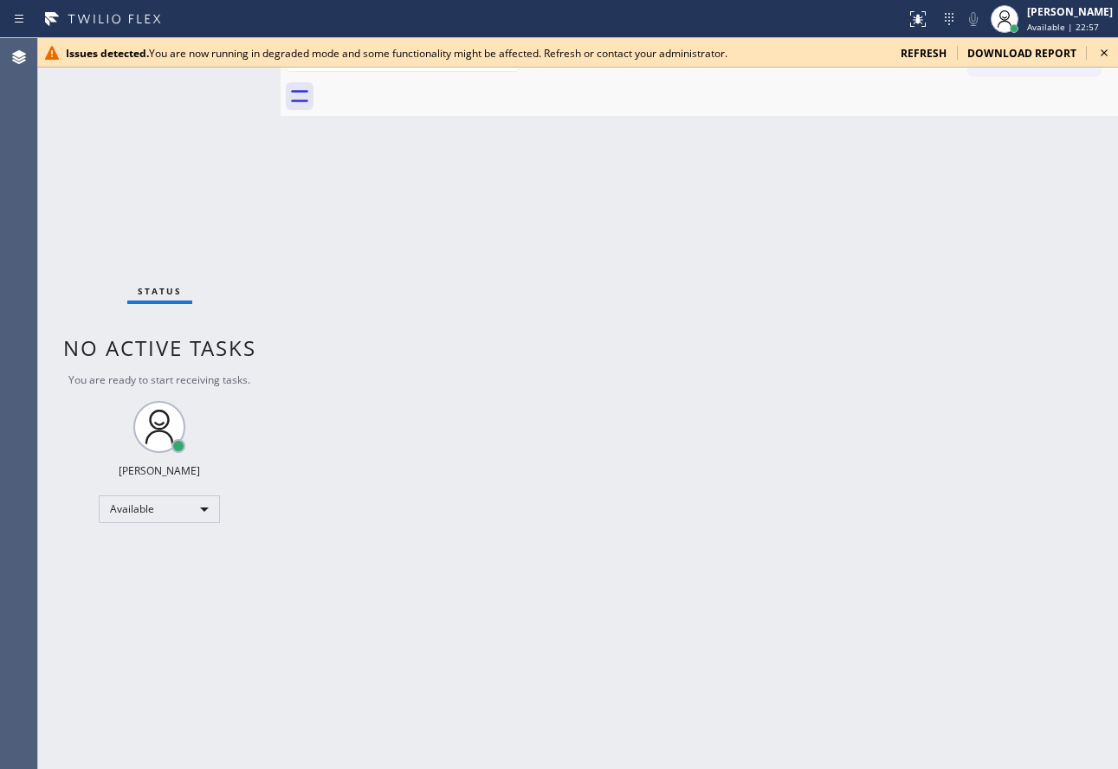
click at [917, 55] on span "refresh" at bounding box center [923, 53] width 46 height 15
click at [368, 477] on div "Back to Dashboard Change Sender ID Customers Technicians Select a contact Outbo…" at bounding box center [698, 403] width 837 height 731
click at [1102, 53] on icon at bounding box center [1103, 52] width 21 height 21
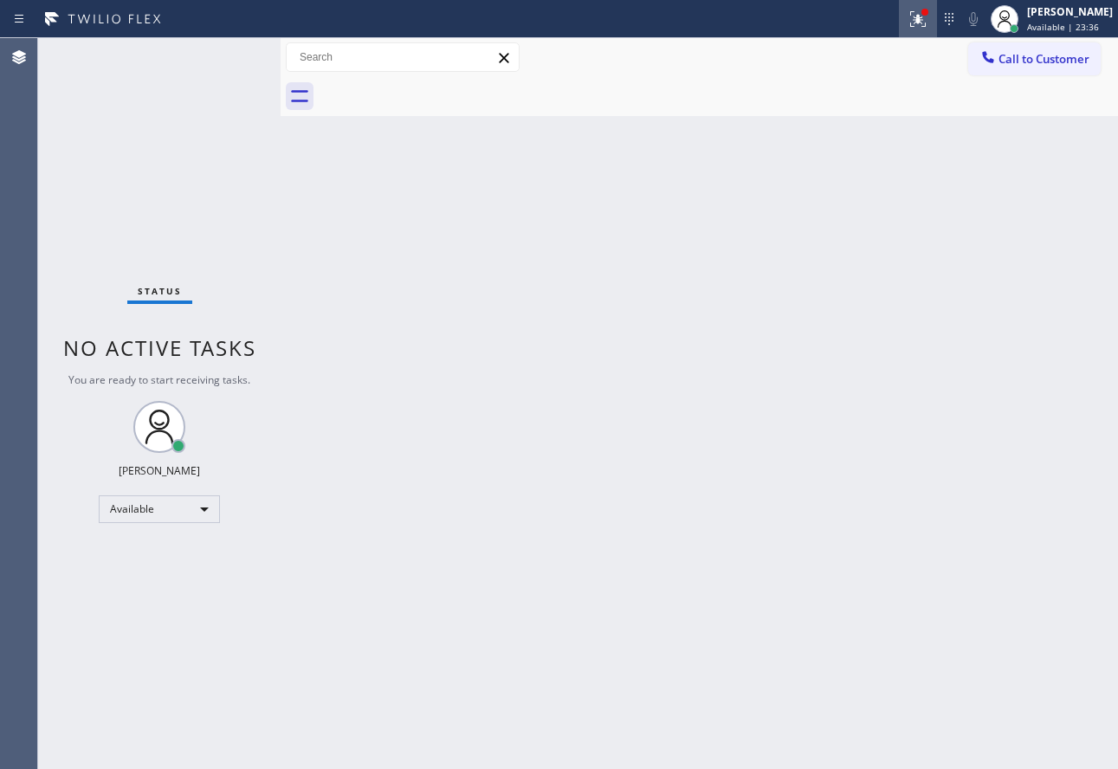
click at [928, 16] on icon at bounding box center [917, 19] width 21 height 21
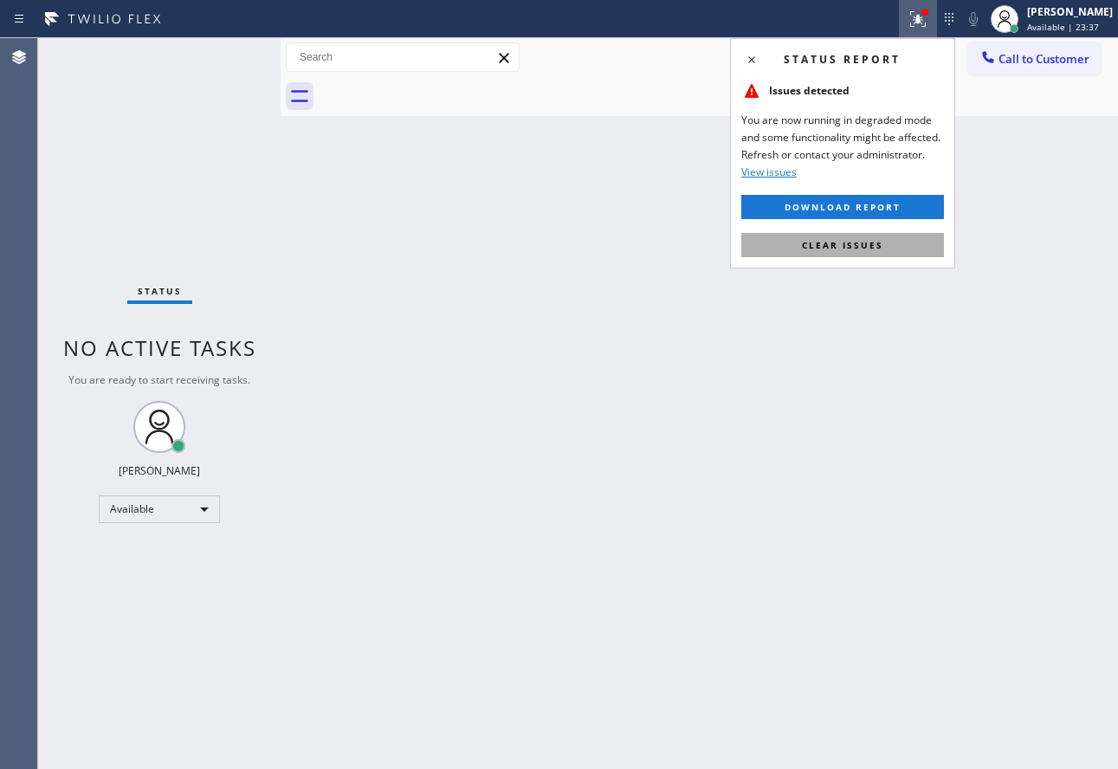
click at [852, 246] on span "Clear issues" at bounding box center [842, 245] width 81 height 12
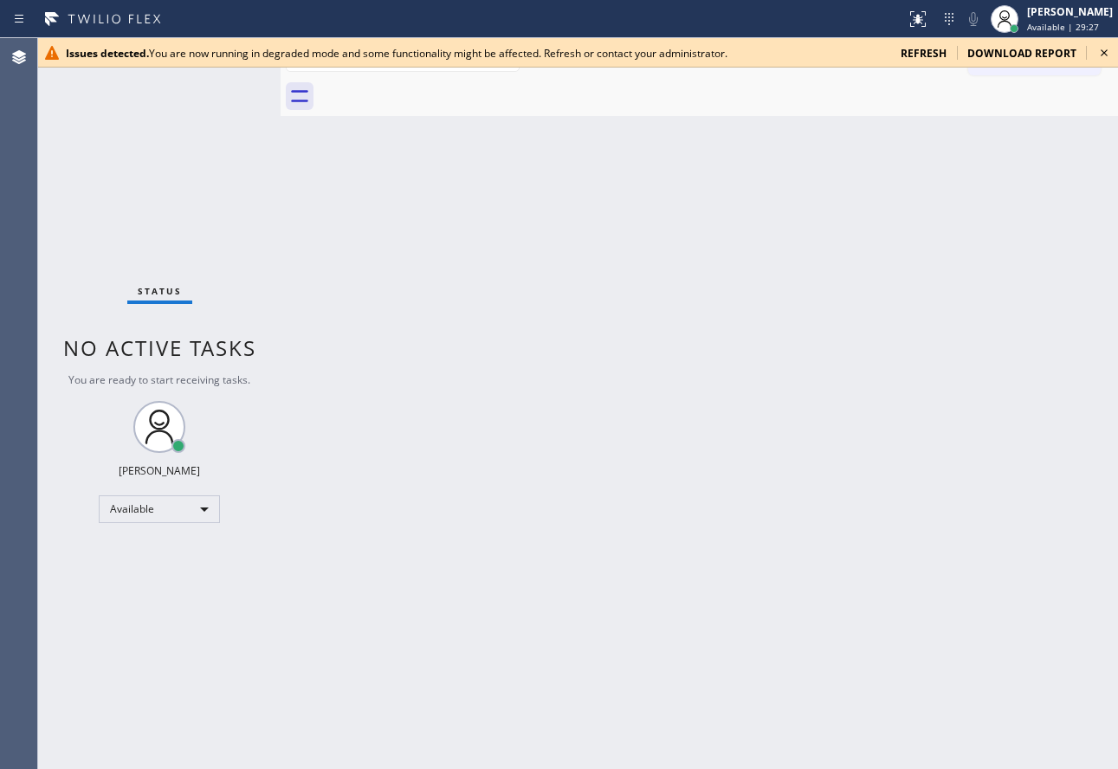
click at [1102, 52] on icon at bounding box center [1103, 52] width 21 height 21
click at [940, 54] on span "refresh" at bounding box center [923, 53] width 46 height 15
click at [396, 180] on div "Back to Dashboard Change Sender ID Customers Technicians Select a contact Outbo…" at bounding box center [698, 403] width 837 height 731
click at [1104, 48] on icon at bounding box center [1103, 52] width 21 height 21
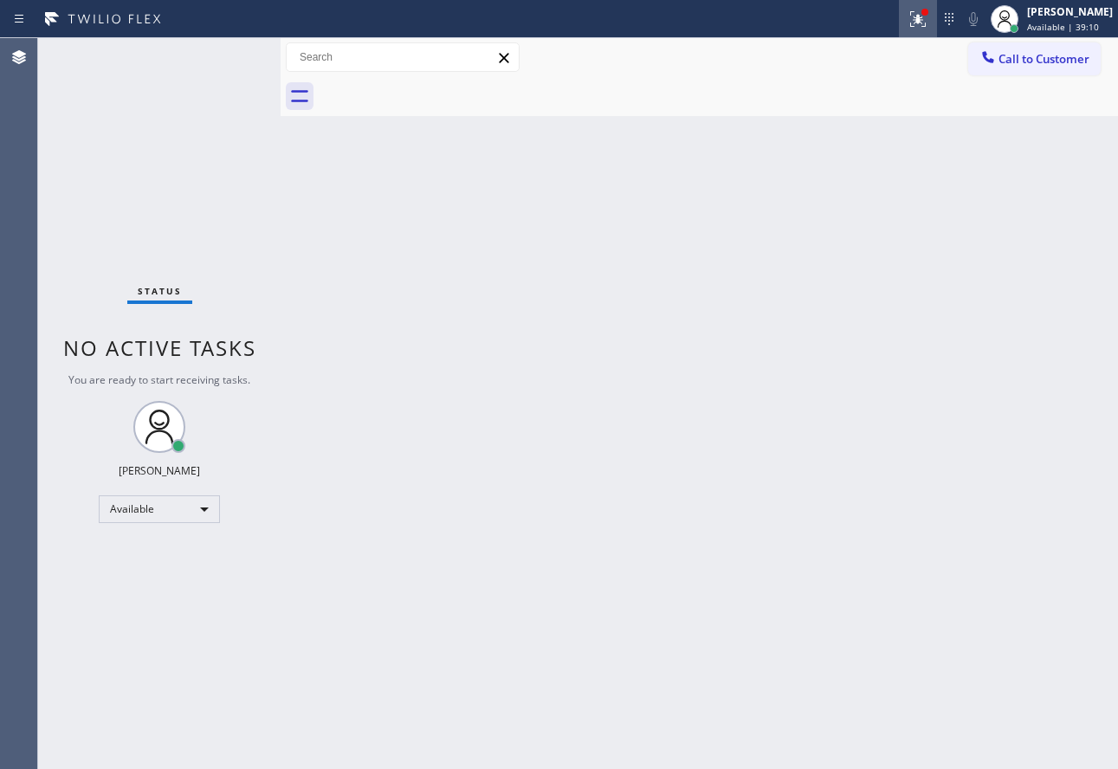
click at [928, 22] on icon at bounding box center [917, 19] width 21 height 21
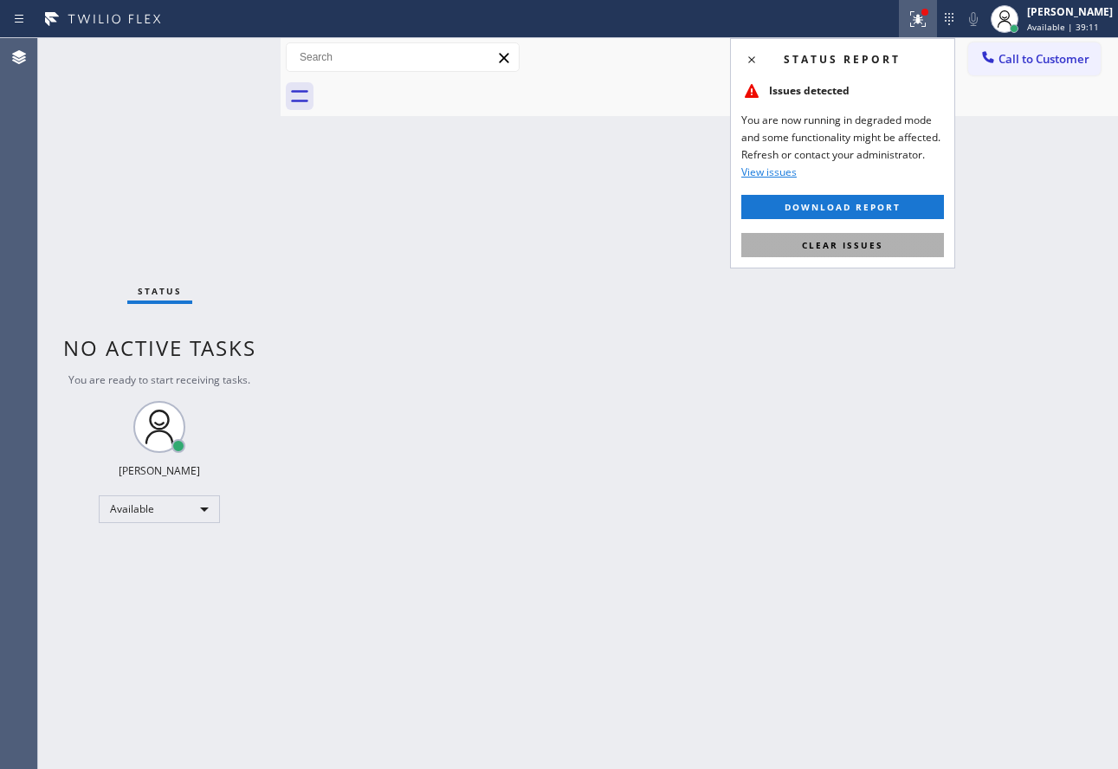
click at [847, 255] on button "Clear issues" at bounding box center [842, 245] width 203 height 24
